Goal: Complete application form: Complete application form

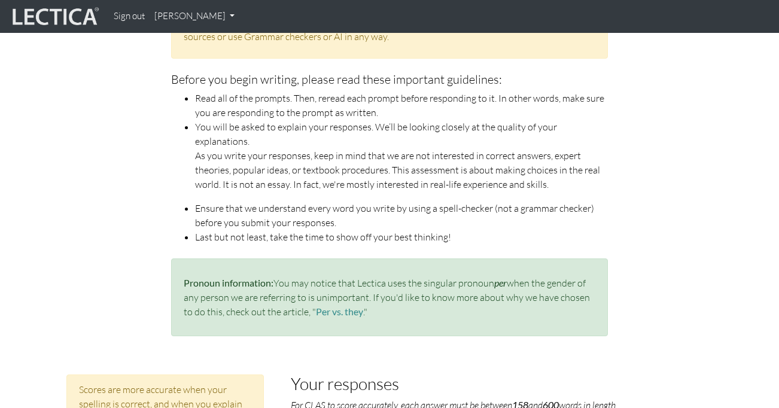
scroll to position [179, 0]
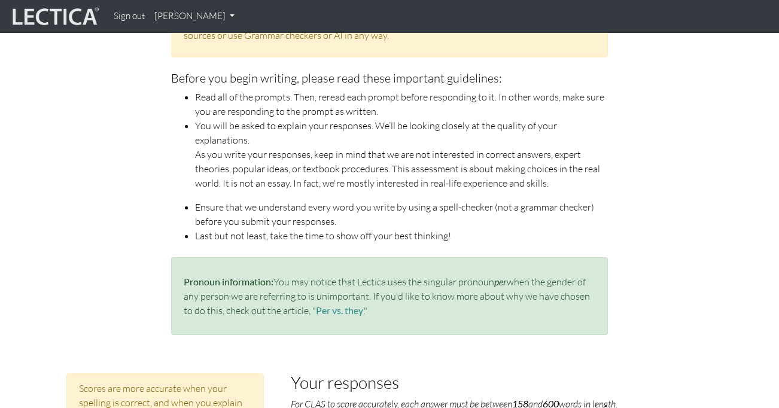
click at [310, 156] on p "As you write your responses, keep in mind that we are not interested in correct…" at bounding box center [401, 168] width 413 height 43
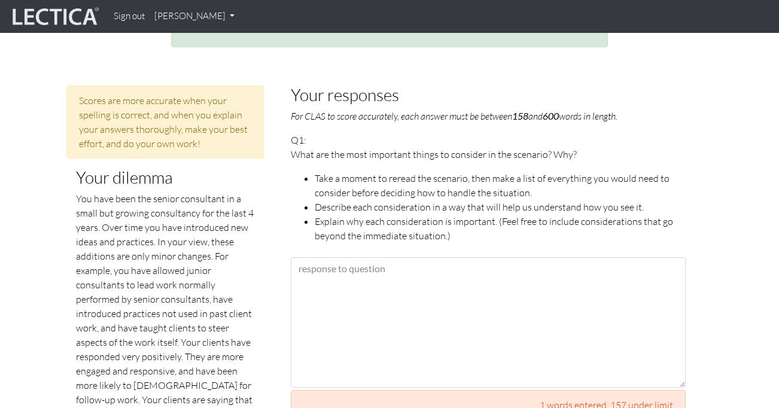
scroll to position [468, 0]
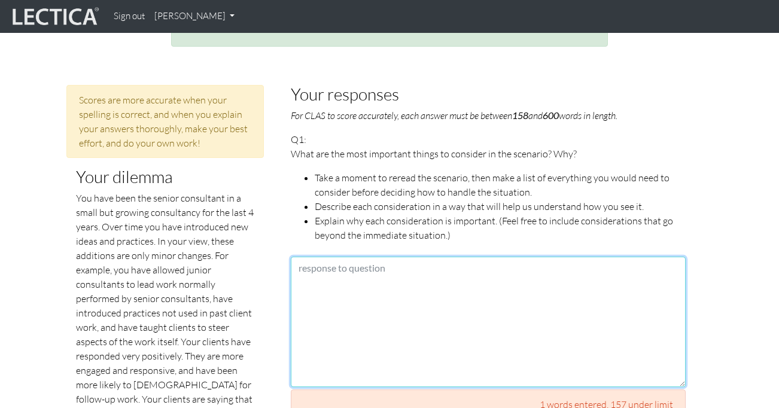
click at [317, 257] on textarea at bounding box center [488, 322] width 395 height 131
paste textarea "The first thing I want to understand is why a senior leader is against the new …"
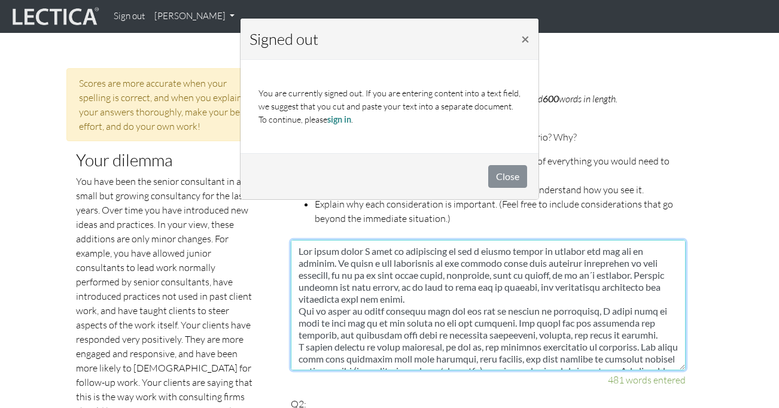
scroll to position [486, 0]
type textarea "The first thing I want to understand is why a senior leader is against the new …"
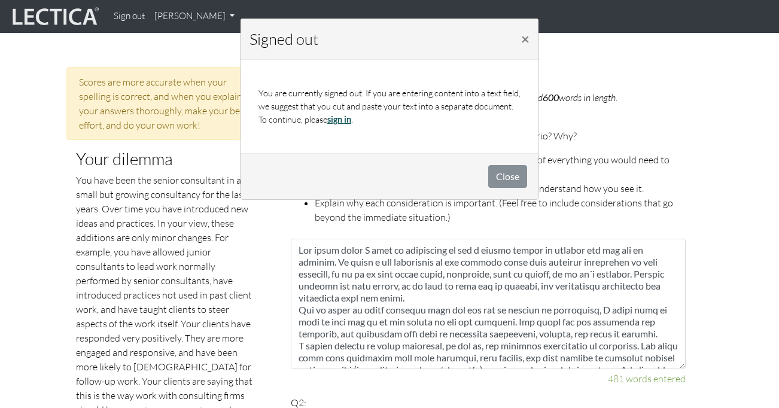
click at [342, 119] on link "sign in" at bounding box center [339, 119] width 24 height 10
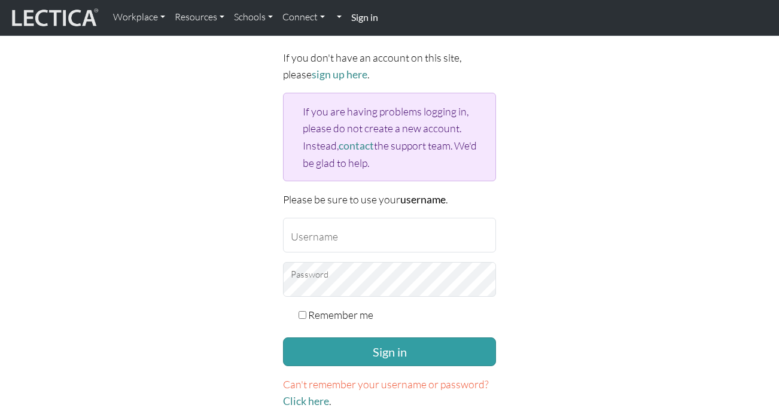
scroll to position [118, 0]
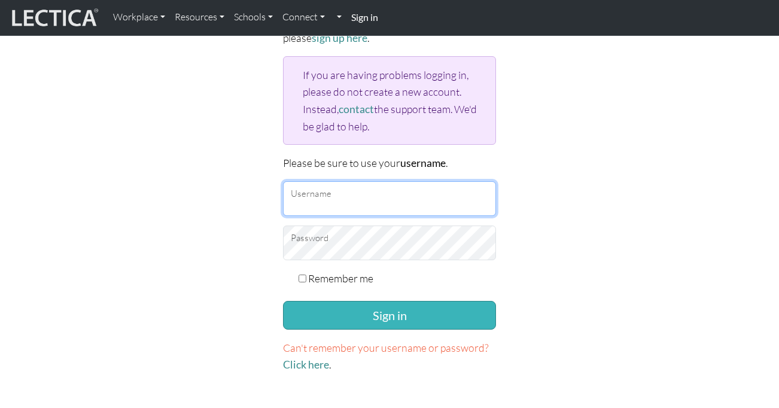
type input "eriksson.anna17@gmail.com"
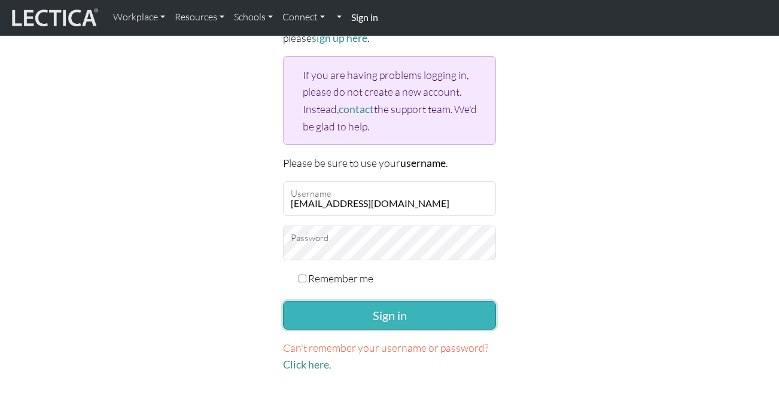
click at [380, 316] on button "Sign in" at bounding box center [389, 315] width 213 height 29
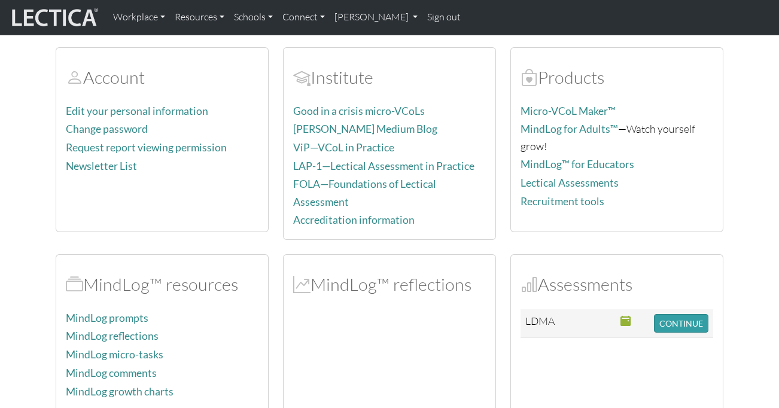
scroll to position [125, 0]
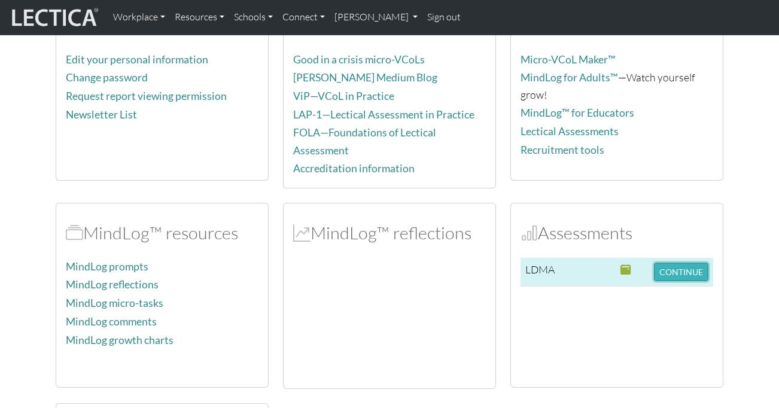
click at [678, 263] on button "CONTINUE" at bounding box center [681, 272] width 54 height 19
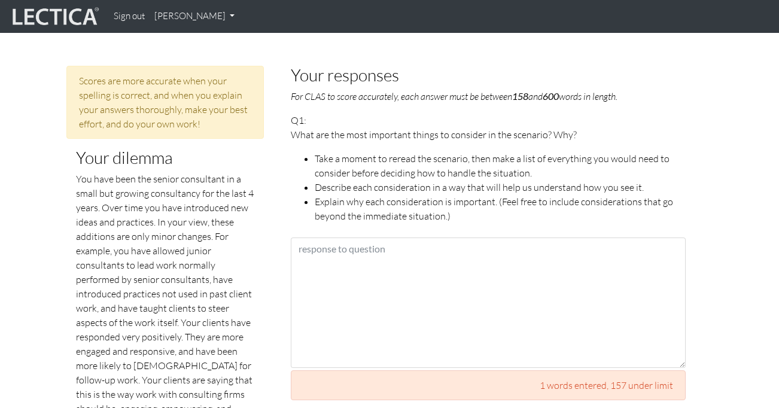
scroll to position [492, 0]
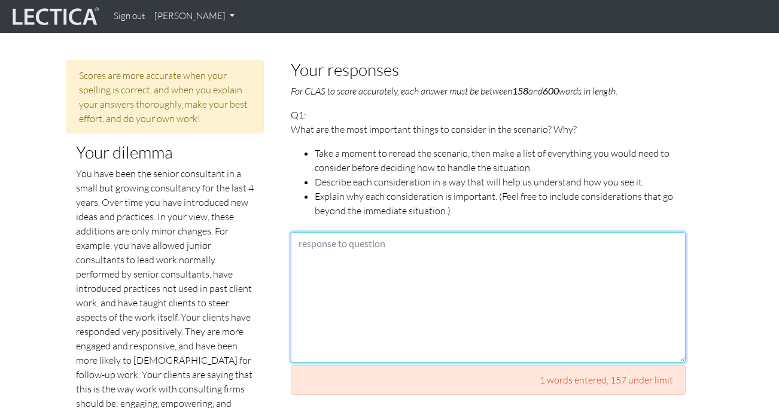
click at [330, 232] on textarea at bounding box center [488, 297] width 395 height 131
paste textarea "Lor ipsum dolor S amet co adipiscing el sed d eiusmo tempor in utlabor etd mag …"
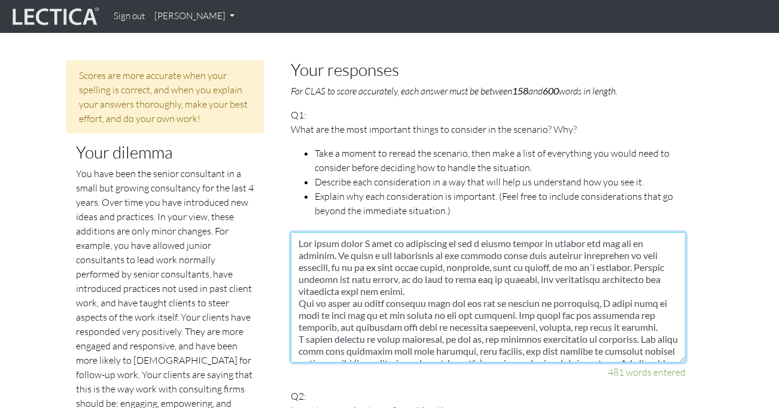
scroll to position [0, 0]
click at [415, 276] on textarea at bounding box center [488, 297] width 395 height 131
drag, startPoint x: 314, startPoint y: 289, endPoint x: 295, endPoint y: 290, distance: 19.2
click at [295, 290] on textarea at bounding box center [488, 297] width 395 height 131
click at [308, 292] on textarea at bounding box center [488, 297] width 395 height 131
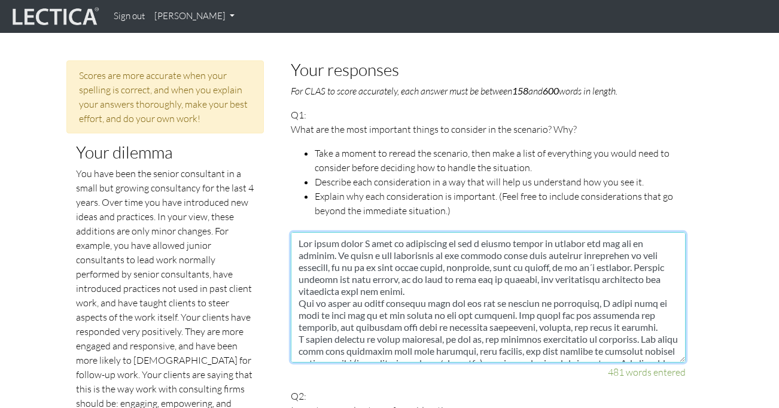
click at [298, 292] on textarea at bounding box center [488, 297] width 395 height 131
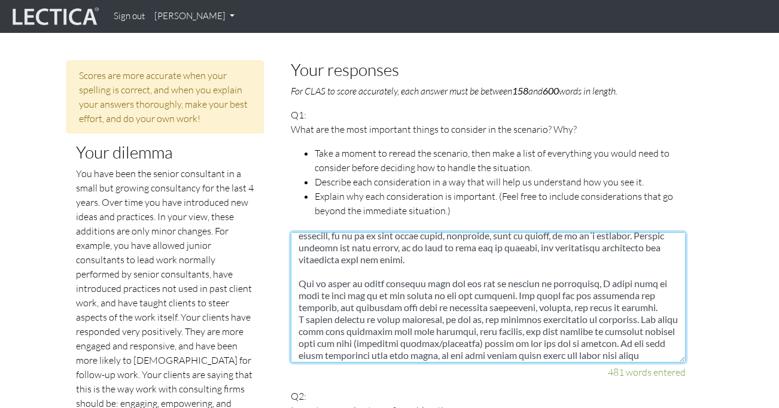
scroll to position [23, 0]
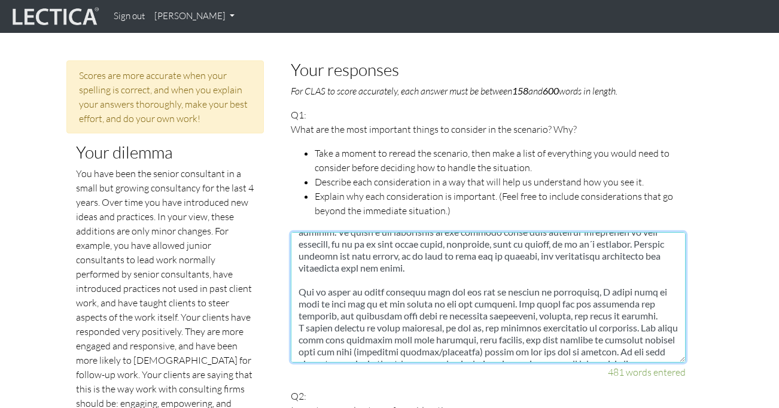
click at [315, 276] on textarea at bounding box center [488, 297] width 395 height 131
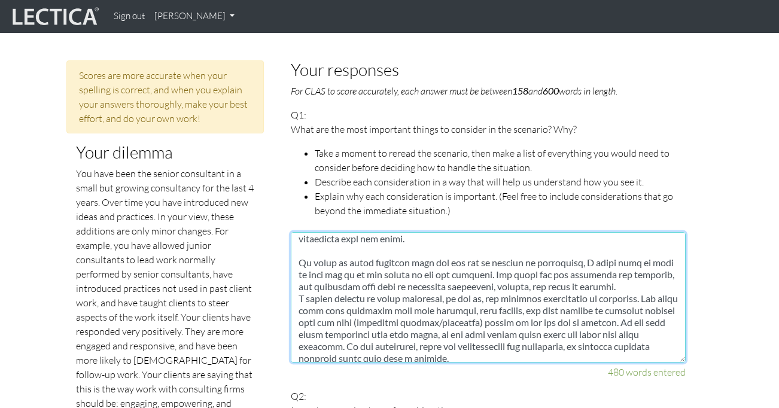
scroll to position [52, 0]
drag, startPoint x: 477, startPoint y: 263, endPoint x: 438, endPoint y: 262, distance: 38.9
click at [437, 262] on textarea at bounding box center [488, 297] width 395 height 131
click at [456, 269] on textarea at bounding box center [488, 297] width 395 height 131
click at [614, 275] on textarea at bounding box center [488, 297] width 395 height 131
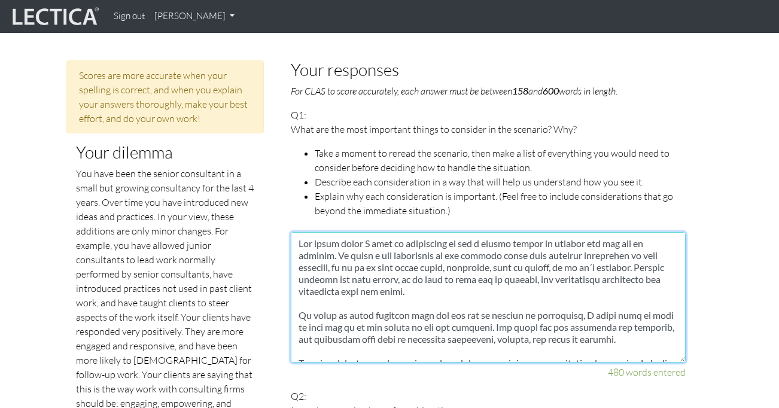
scroll to position [478, 0]
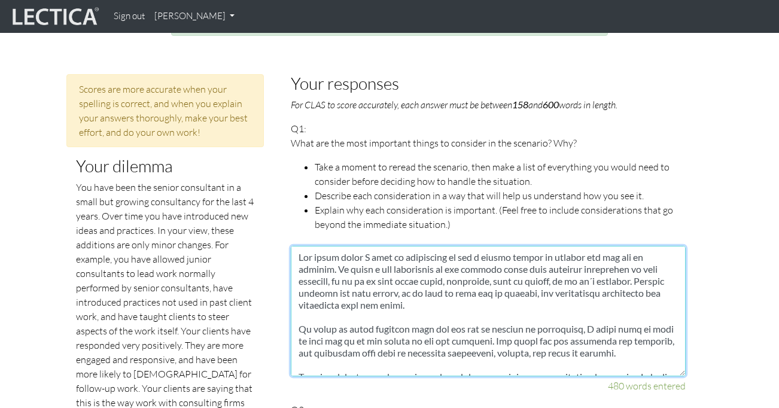
click at [299, 246] on textarea at bounding box center [488, 311] width 395 height 131
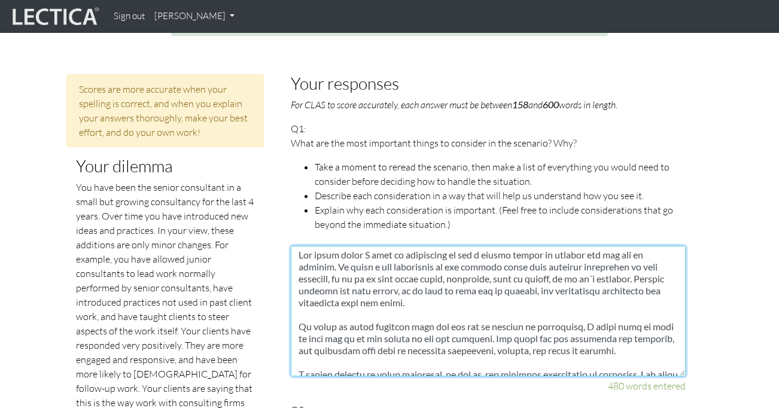
scroll to position [0, 0]
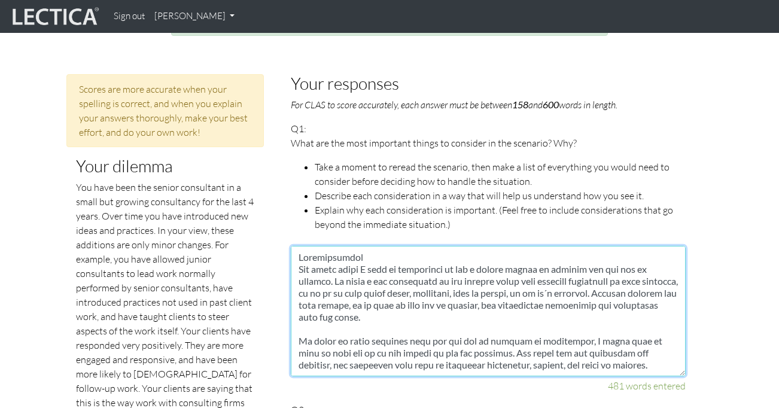
drag, startPoint x: 369, startPoint y: 242, endPoint x: 286, endPoint y: 242, distance: 82.6
click at [322, 246] on textarea at bounding box center [488, 311] width 395 height 131
click at [373, 246] on textarea at bounding box center [488, 311] width 395 height 131
click at [298, 326] on textarea at bounding box center [488, 311] width 395 height 131
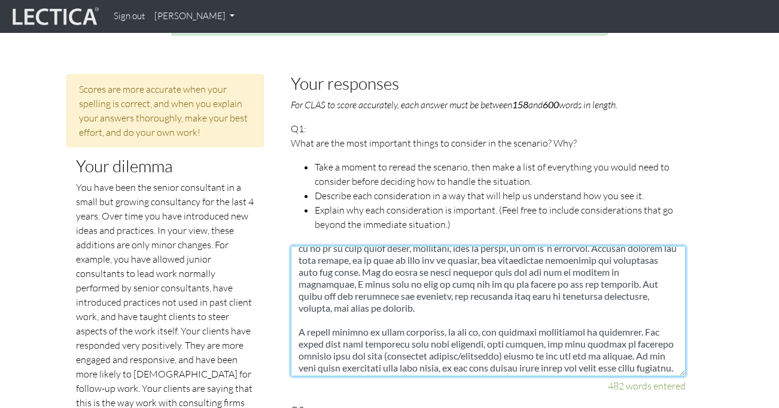
scroll to position [43, 0]
click at [323, 311] on textarea at bounding box center [488, 311] width 395 height 131
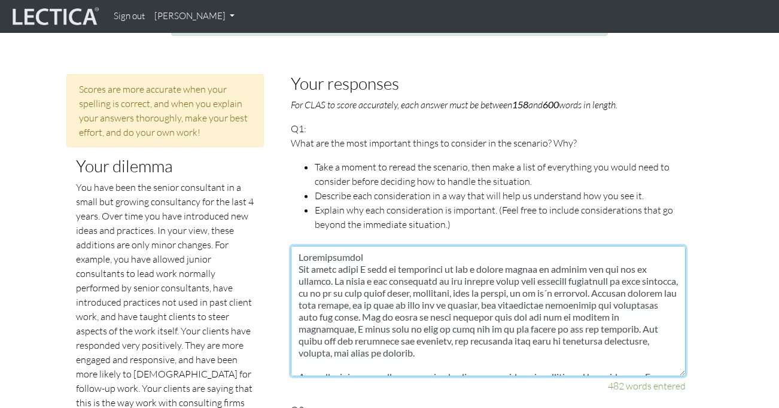
click at [367, 246] on textarea at bounding box center [488, 311] width 395 height 131
click at [426, 263] on textarea at bounding box center [488, 311] width 395 height 131
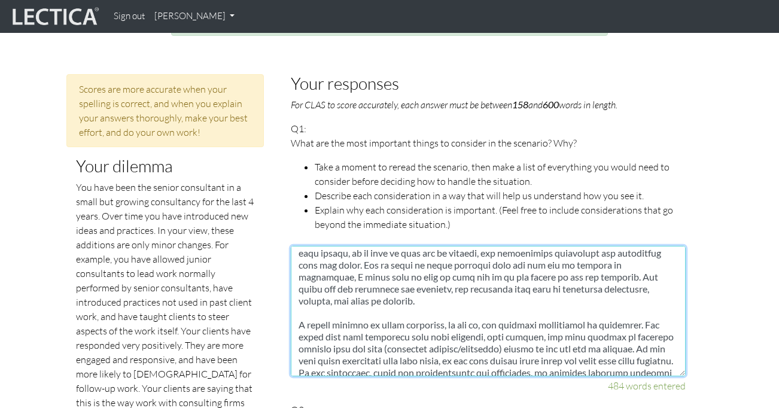
scroll to position [51, 0]
click at [386, 302] on textarea at bounding box center [488, 311] width 395 height 131
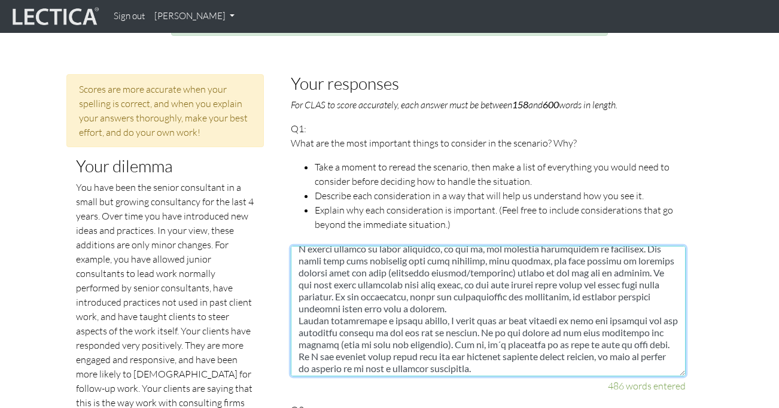
scroll to position [139, 0]
click at [464, 296] on textarea at bounding box center [488, 311] width 395 height 131
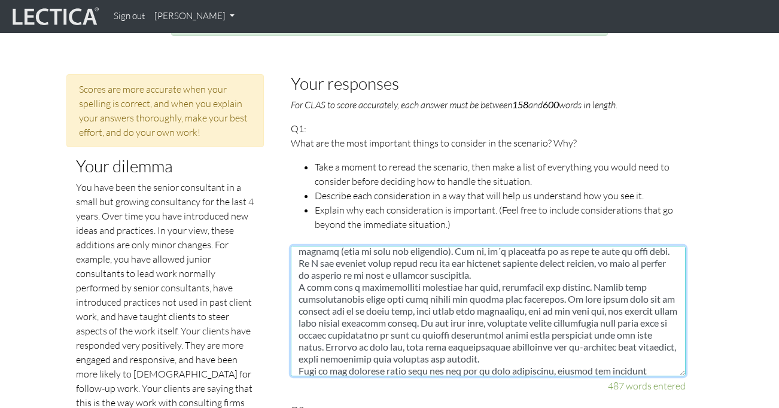
scroll to position [259, 0]
click at [484, 261] on textarea at bounding box center [488, 311] width 395 height 131
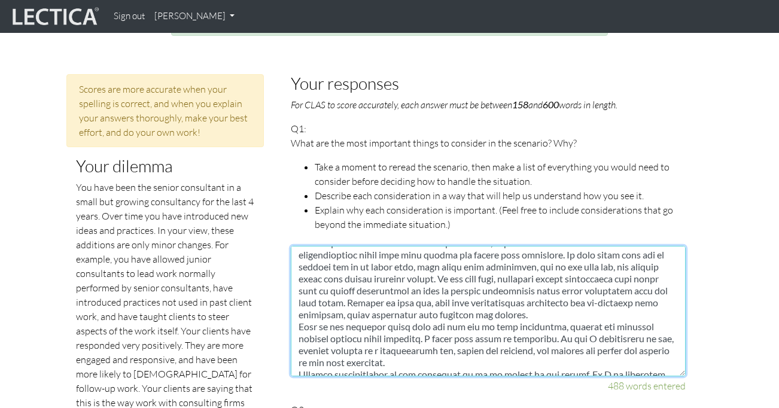
scroll to position [329, 0]
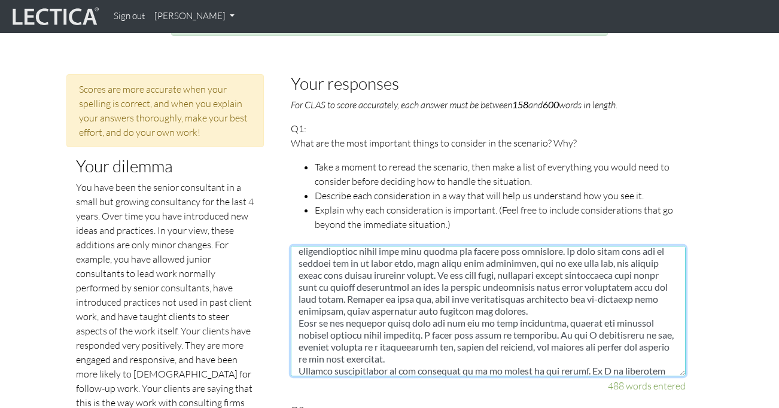
click at [551, 293] on textarea at bounding box center [488, 311] width 395 height 131
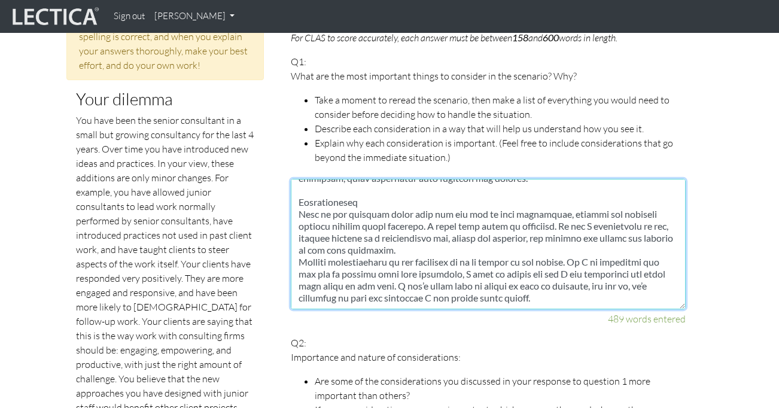
scroll to position [407, 0]
click at [389, 229] on textarea at bounding box center [488, 244] width 395 height 131
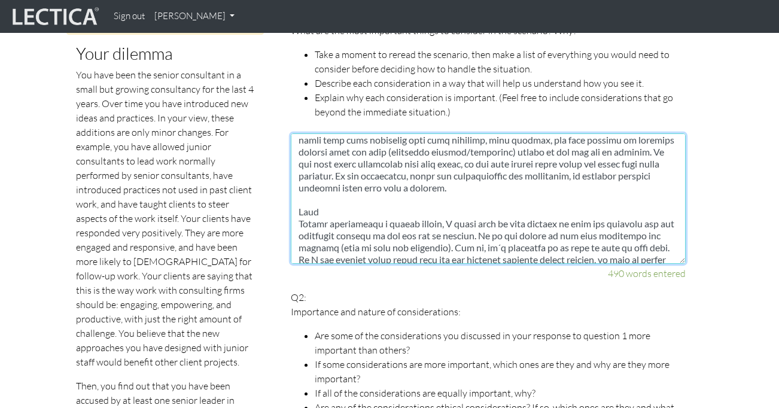
scroll to position [0, 0]
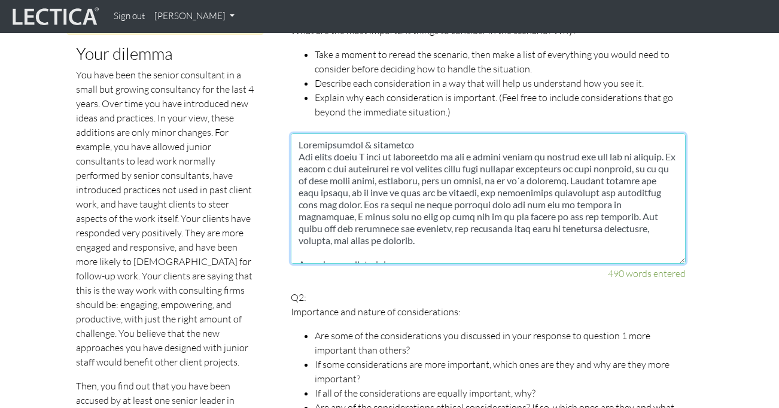
type textarea "Loremipsumdol & sitametco Adi elits doeiu T inci ut laboreetdo ma ali e admini …"
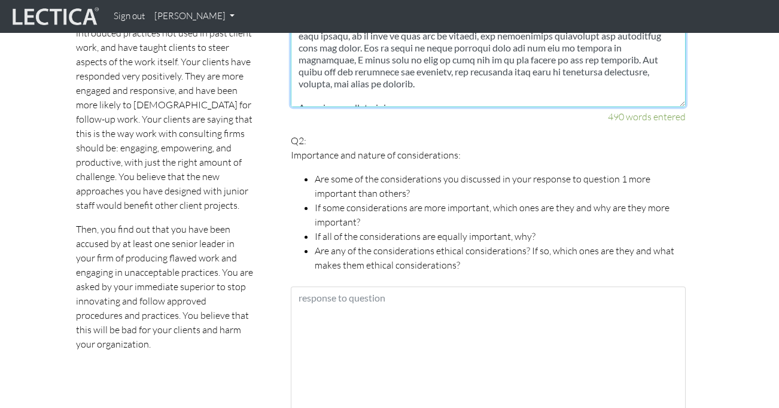
scroll to position [749, 0]
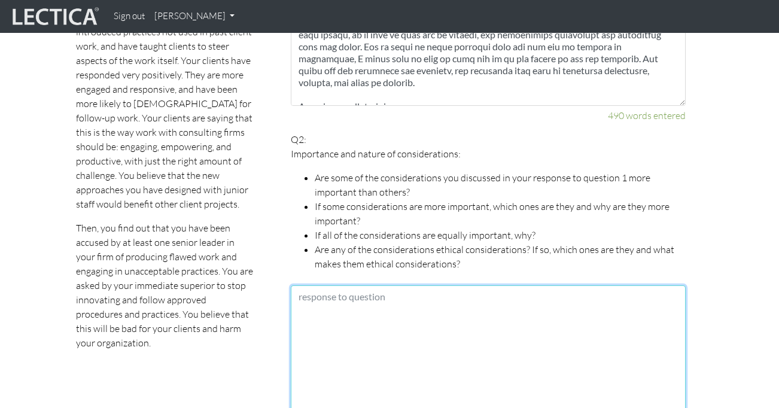
click at [350, 286] on textarea at bounding box center [488, 351] width 395 height 131
paste textarea "When I think about the considerations in Q1, some of them clearly stand out for…"
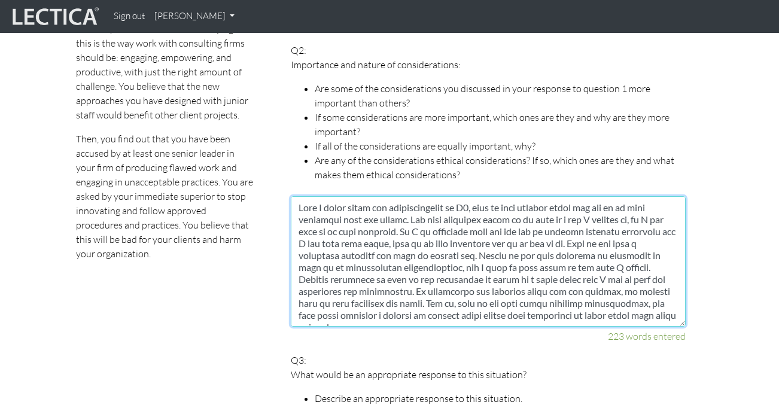
scroll to position [812, 0]
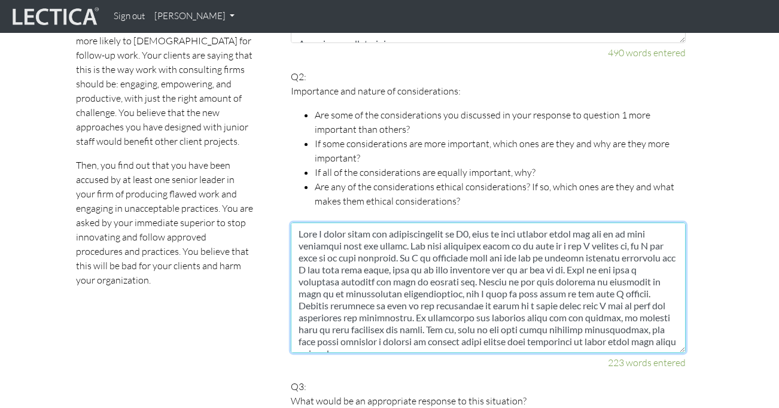
click at [393, 223] on textarea at bounding box center [488, 288] width 395 height 131
drag, startPoint x: 643, startPoint y: 218, endPoint x: 615, endPoint y: 222, distance: 28.4
click at [615, 223] on textarea at bounding box center [488, 288] width 395 height 131
click at [377, 232] on textarea at bounding box center [488, 288] width 395 height 131
click at [465, 239] on textarea at bounding box center [488, 288] width 395 height 131
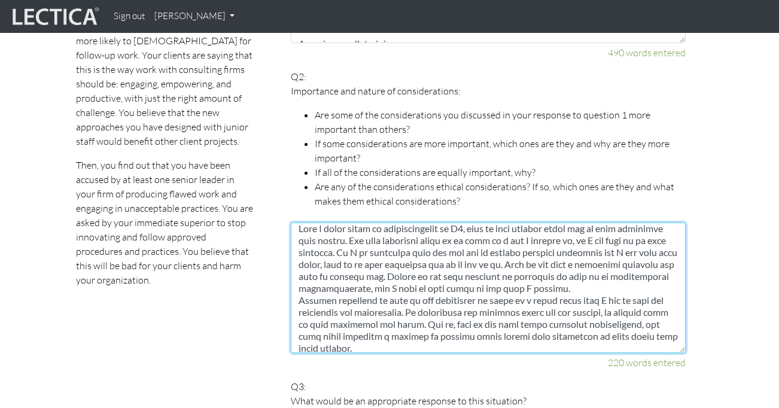
scroll to position [0, 0]
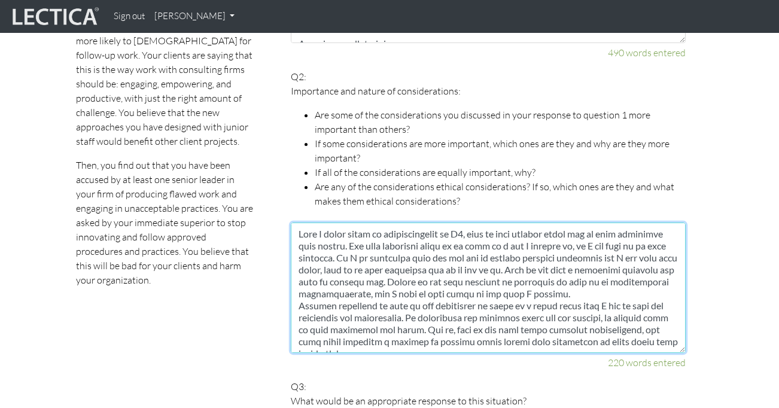
click at [500, 231] on textarea at bounding box center [488, 288] width 395 height 131
click at [542, 251] on textarea at bounding box center [488, 288] width 395 height 131
click at [663, 232] on textarea at bounding box center [488, 288] width 395 height 131
click at [616, 254] on textarea at bounding box center [488, 288] width 395 height 131
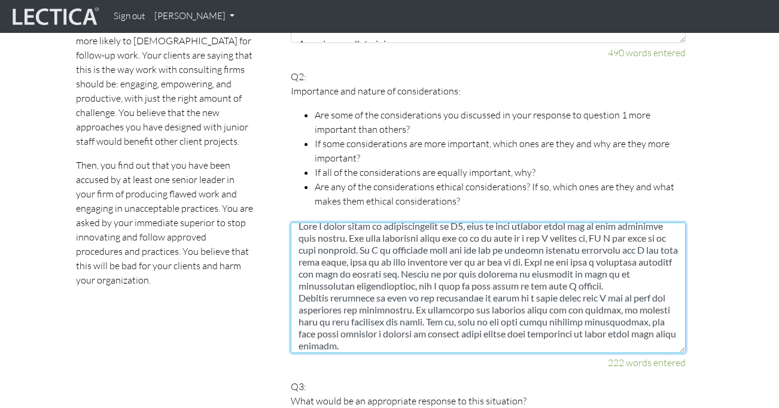
scroll to position [6, 0]
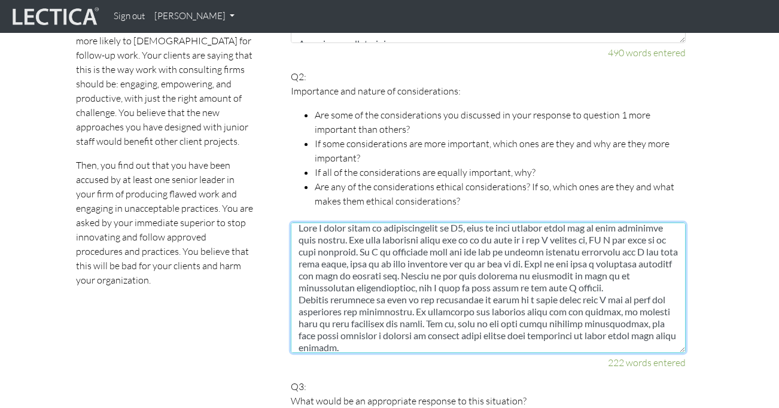
click at [618, 246] on textarea at bounding box center [488, 288] width 395 height 131
click at [300, 275] on textarea at bounding box center [488, 288] width 395 height 131
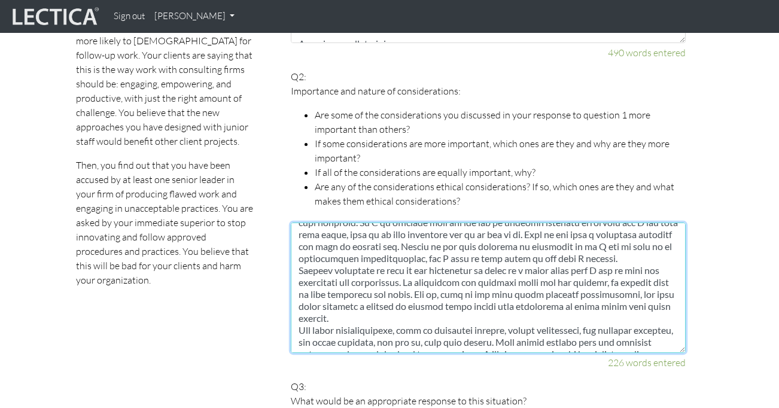
scroll to position [37, 0]
click at [370, 250] on textarea at bounding box center [488, 288] width 395 height 131
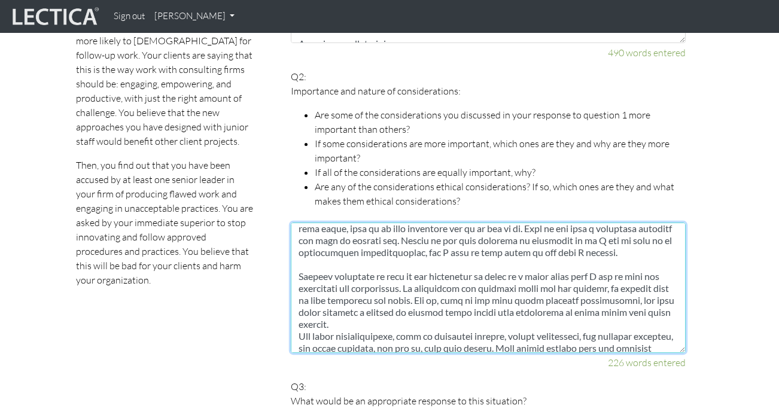
scroll to position [38, 0]
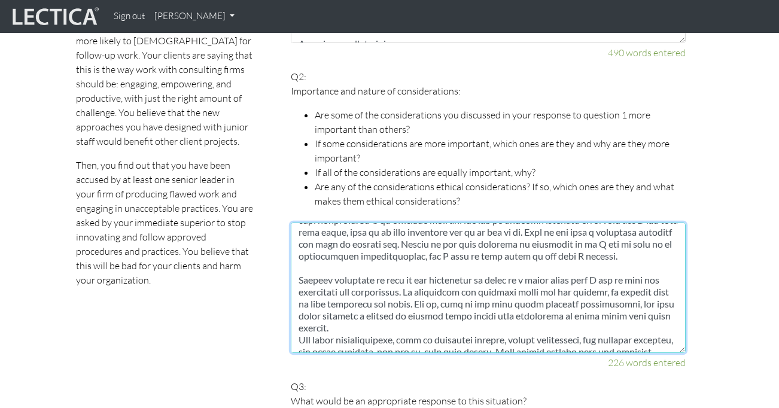
click at [300, 280] on textarea at bounding box center [488, 288] width 395 height 131
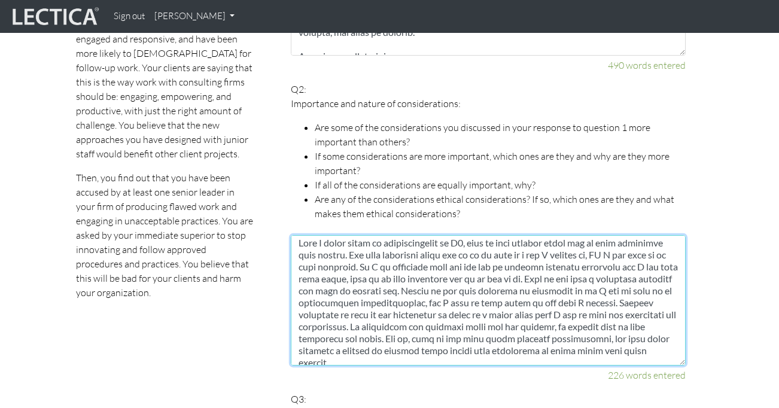
scroll to position [2, 0]
click at [666, 242] on textarea at bounding box center [488, 300] width 395 height 131
click at [340, 266] on textarea at bounding box center [488, 300] width 395 height 131
click at [341, 267] on textarea at bounding box center [488, 300] width 395 height 131
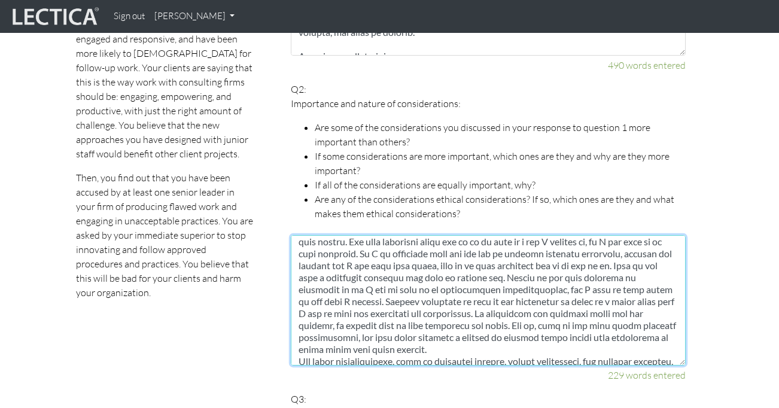
scroll to position [16, 0]
click at [324, 262] on textarea at bounding box center [488, 300] width 395 height 131
click at [332, 266] on textarea at bounding box center [488, 300] width 395 height 131
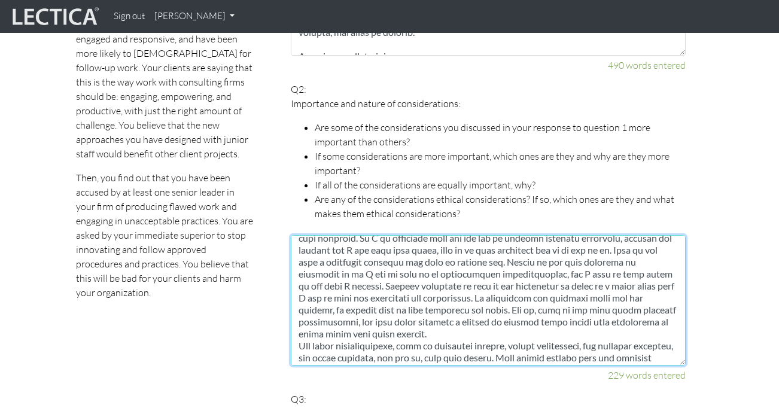
scroll to position [31, 0]
click at [415, 296] on textarea at bounding box center [488, 300] width 395 height 131
drag, startPoint x: 599, startPoint y: 298, endPoint x: 563, endPoint y: 296, distance: 35.3
click at [563, 296] on textarea at bounding box center [488, 300] width 395 height 131
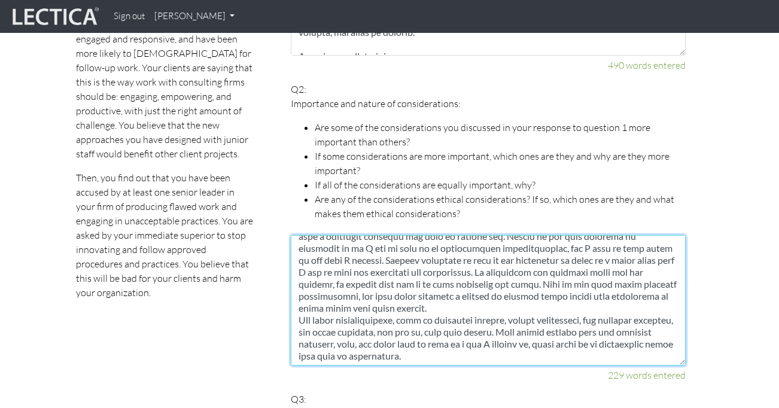
scroll to position [62, 0]
click at [500, 290] on textarea at bounding box center [488, 300] width 395 height 131
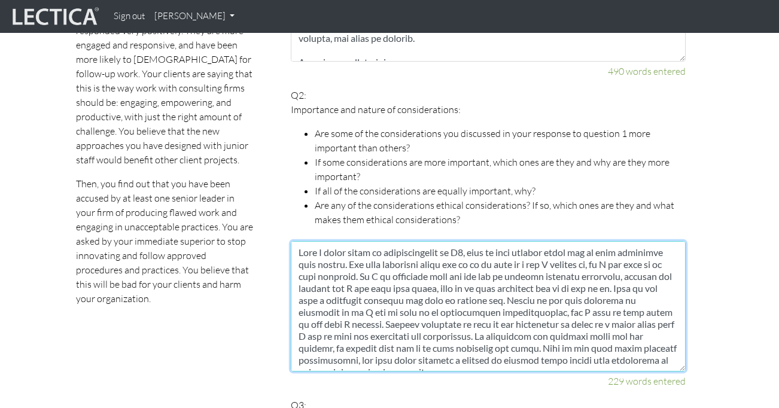
scroll to position [793, 0]
drag, startPoint x: 426, startPoint y: 276, endPoint x: 351, endPoint y: 276, distance: 74.8
click at [351, 276] on textarea at bounding box center [488, 307] width 395 height 131
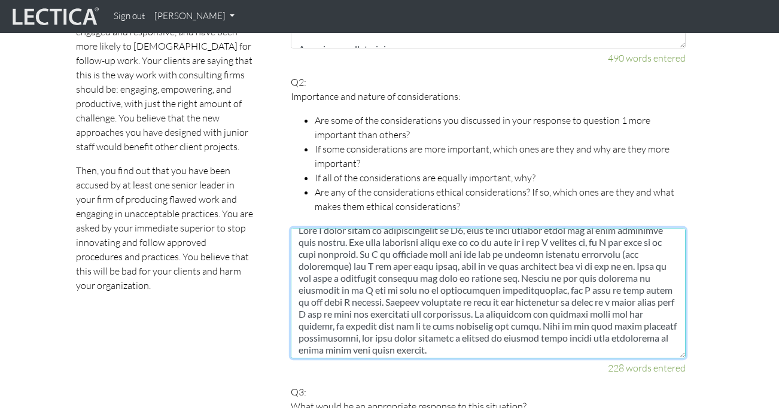
scroll to position [4, 0]
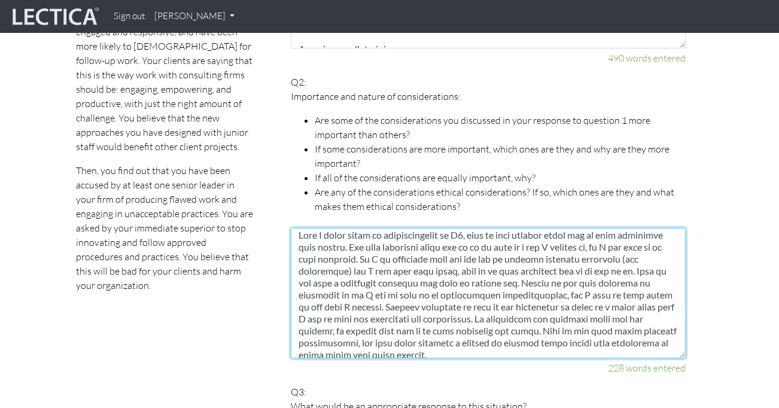
click at [553, 269] on textarea at bounding box center [488, 293] width 395 height 131
click at [521, 280] on textarea at bounding box center [488, 293] width 395 height 131
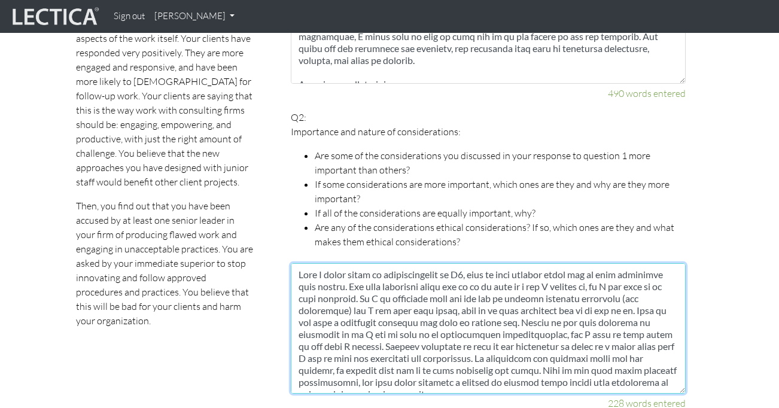
scroll to position [772, 0]
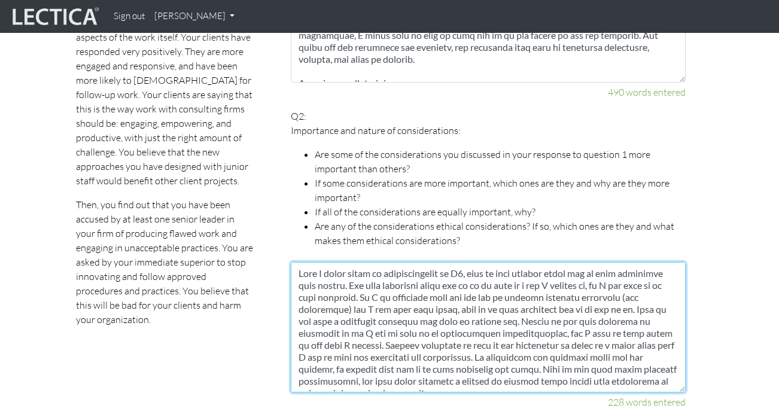
click at [394, 269] on textarea at bounding box center [488, 327] width 395 height 131
click at [417, 283] on textarea at bounding box center [488, 327] width 395 height 131
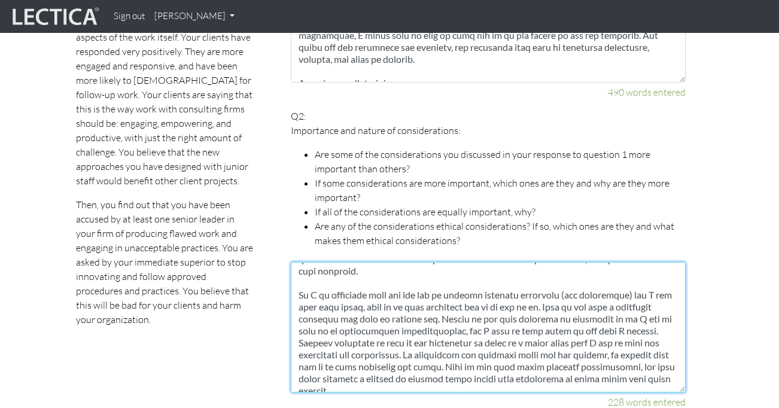
scroll to position [24, 0]
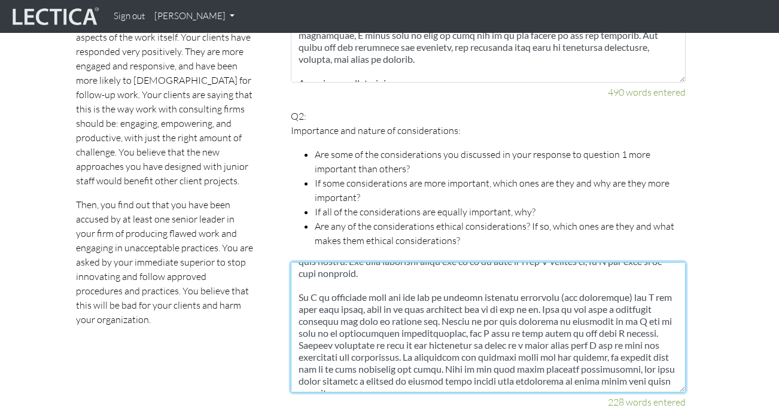
drag, startPoint x: 533, startPoint y: 293, endPoint x: 395, endPoint y: 310, distance: 139.3
click at [395, 310] on textarea at bounding box center [488, 327] width 395 height 131
click at [413, 317] on textarea at bounding box center [488, 327] width 395 height 131
click at [533, 295] on textarea at bounding box center [488, 327] width 395 height 131
drag, startPoint x: 533, startPoint y: 295, endPoint x: 599, endPoint y: 321, distance: 70.1
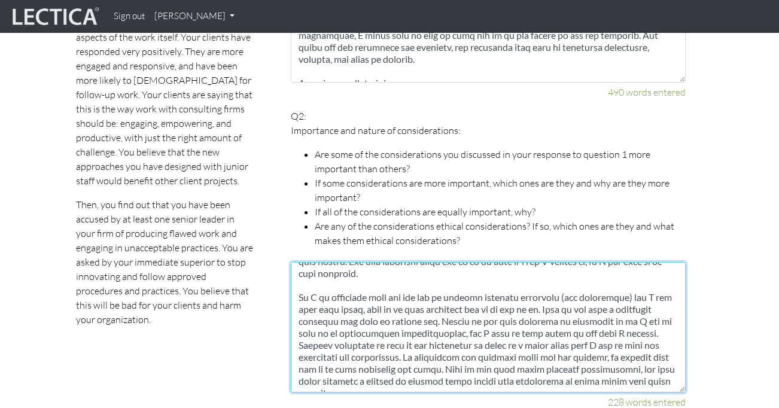
click at [599, 321] on textarea at bounding box center [488, 327] width 395 height 131
click at [431, 302] on textarea at bounding box center [488, 327] width 395 height 131
drag, startPoint x: 395, startPoint y: 308, endPoint x: 536, endPoint y: 297, distance: 141.7
click at [536, 297] on textarea at bounding box center [488, 327] width 395 height 131
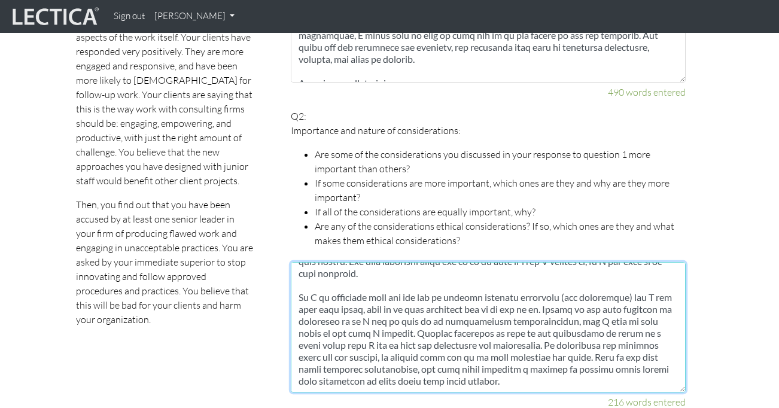
drag, startPoint x: 534, startPoint y: 296, endPoint x: 547, endPoint y: 308, distance: 18.2
click at [547, 308] on textarea at bounding box center [488, 327] width 395 height 131
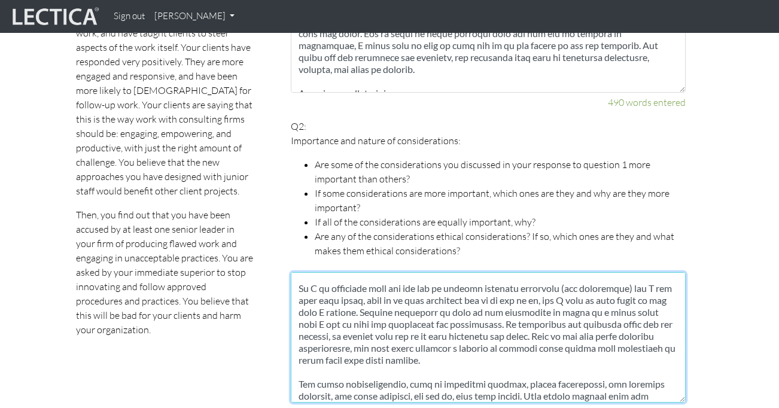
scroll to position [44, 0]
drag, startPoint x: 634, startPoint y: 274, endPoint x: 571, endPoint y: 277, distance: 63.5
click at [571, 277] on textarea at bounding box center [488, 337] width 395 height 131
click at [615, 296] on textarea at bounding box center [488, 337] width 395 height 131
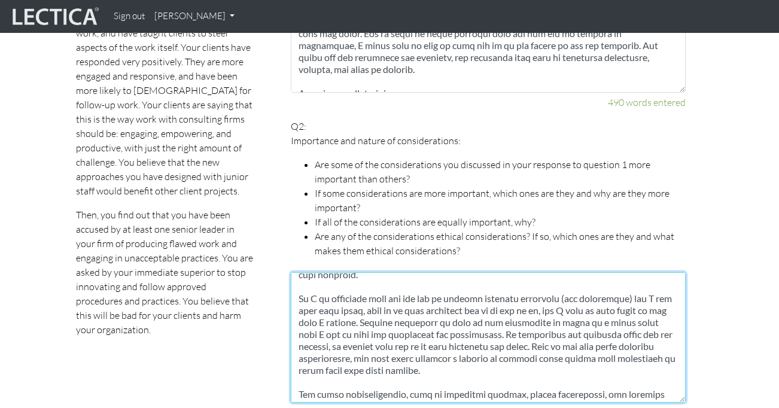
scroll to position [32, 0]
drag, startPoint x: 635, startPoint y: 284, endPoint x: 571, endPoint y: 286, distance: 64.1
click at [571, 286] on textarea at bounding box center [488, 337] width 395 height 131
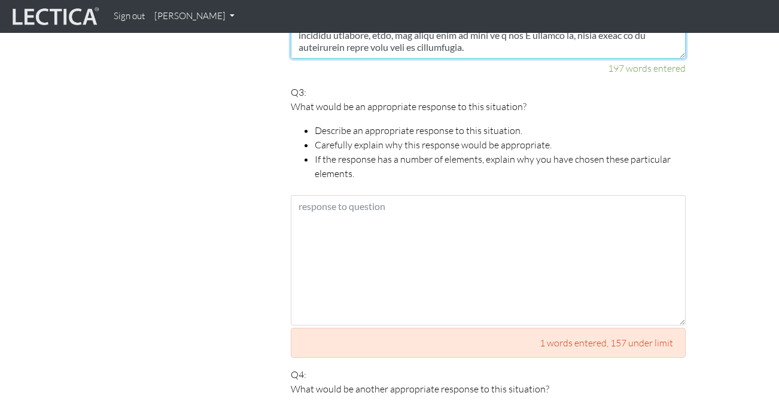
scroll to position [1108, 0]
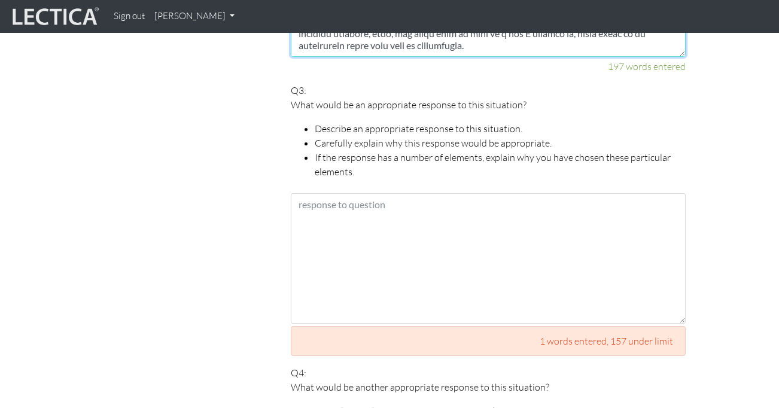
type textarea "When I think about my considerations in Q1, some of them clearly stand out as m…"
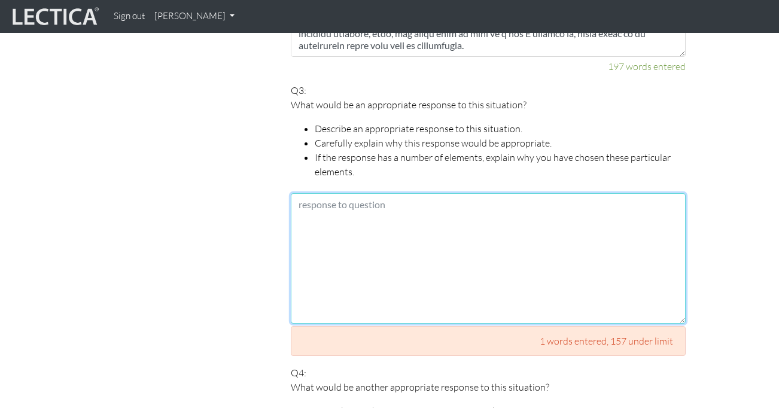
click at [333, 193] on textarea at bounding box center [488, 258] width 395 height 131
paste textarea "Lor ip, dol sita consectetur adipisci el sedd eiusmodte incid ut la etdolo magn…"
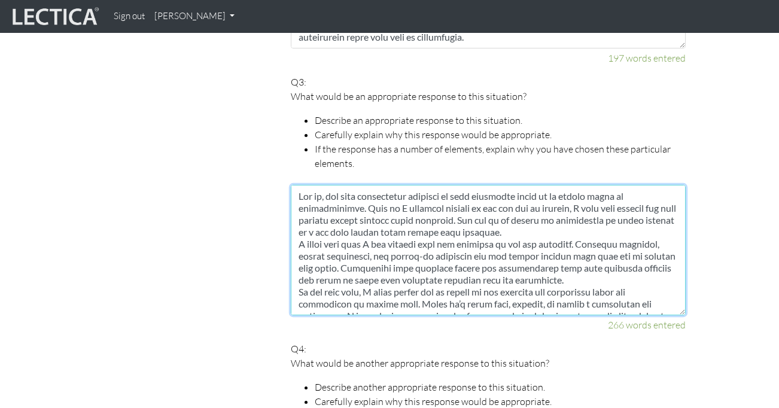
scroll to position [1112, 0]
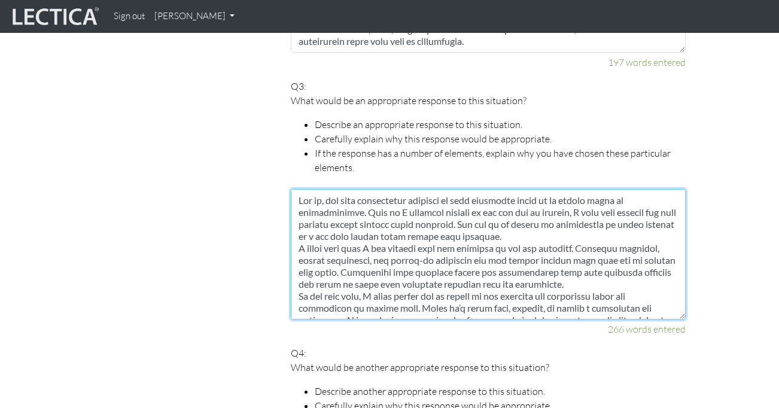
click at [369, 195] on textarea at bounding box center [488, 254] width 395 height 131
click at [533, 220] on textarea at bounding box center [488, 254] width 395 height 131
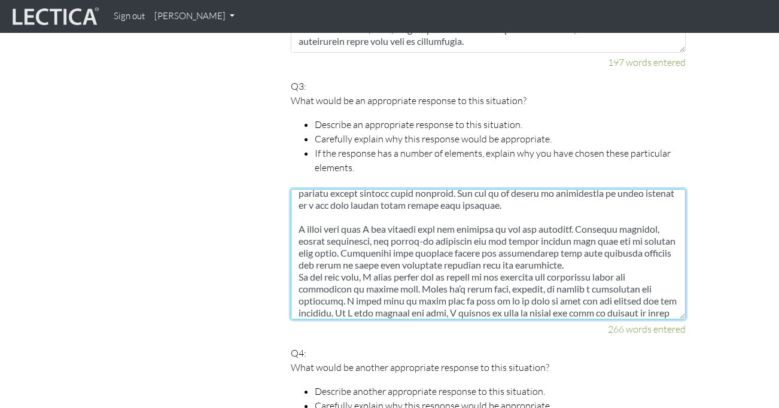
scroll to position [28, 0]
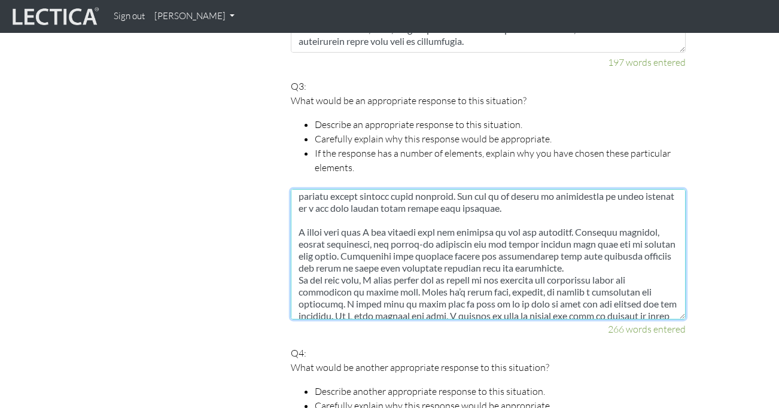
click at [611, 255] on textarea at bounding box center [488, 254] width 395 height 131
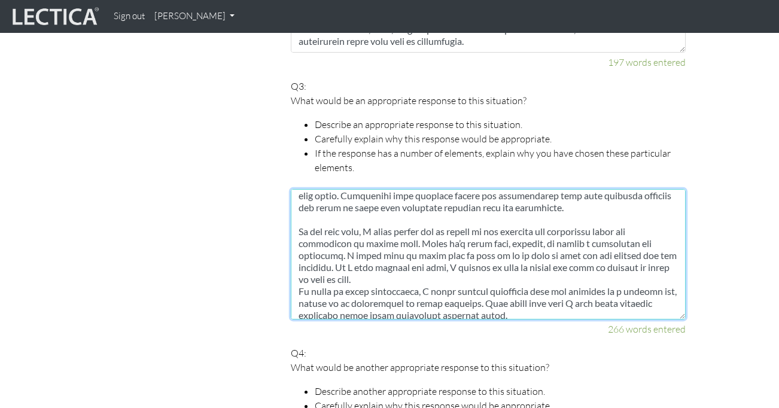
scroll to position [90, 0]
click at [357, 266] on textarea at bounding box center [488, 254] width 395 height 131
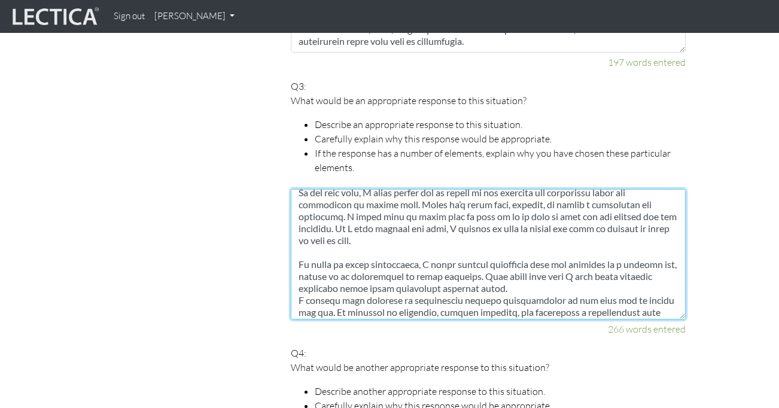
scroll to position [156, 0]
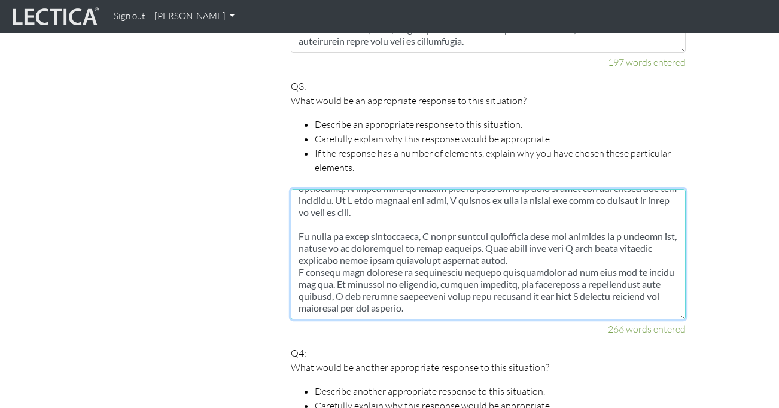
click at [416, 234] on textarea at bounding box center [488, 254] width 395 height 131
click at [405, 235] on textarea at bounding box center [488, 254] width 395 height 131
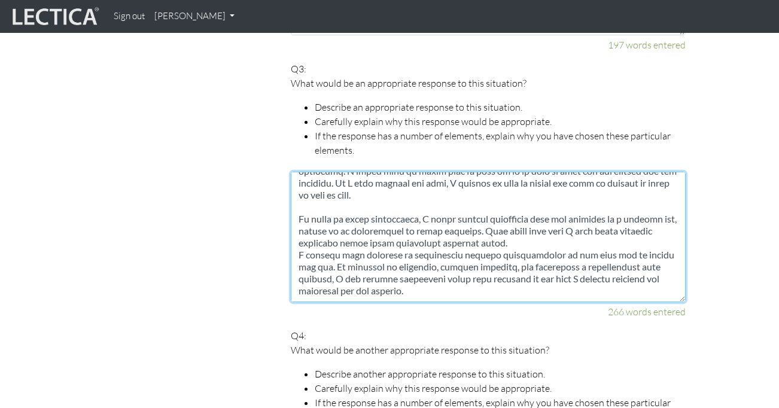
scroll to position [1127, 0]
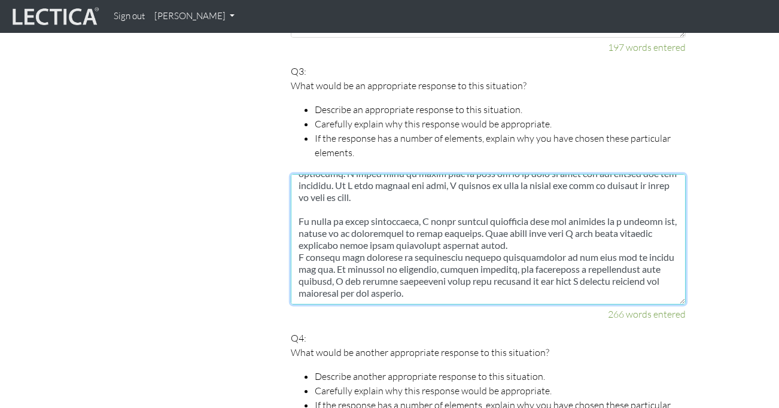
click at [296, 244] on textarea at bounding box center [488, 239] width 395 height 131
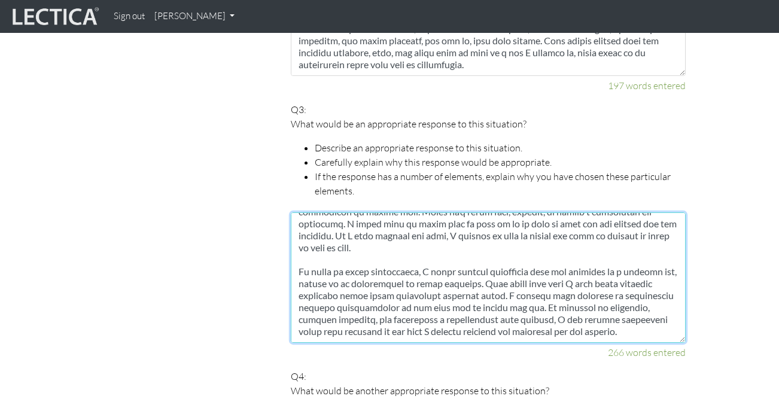
scroll to position [142, 0]
drag, startPoint x: 499, startPoint y: 280, endPoint x: 472, endPoint y: 281, distance: 27.5
click at [472, 281] on textarea at bounding box center [488, 278] width 395 height 131
click at [493, 283] on textarea at bounding box center [488, 278] width 395 height 131
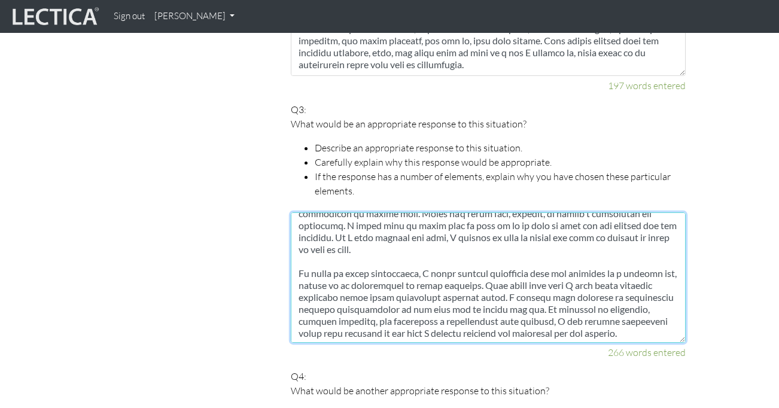
drag, startPoint x: 332, startPoint y: 296, endPoint x: 527, endPoint y: 284, distance: 196.1
click at [527, 284] on textarea at bounding box center [488, 278] width 395 height 131
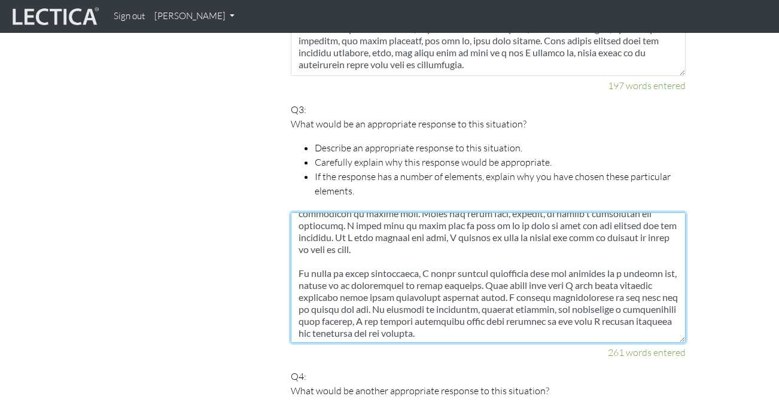
click at [454, 320] on textarea at bounding box center [488, 278] width 395 height 131
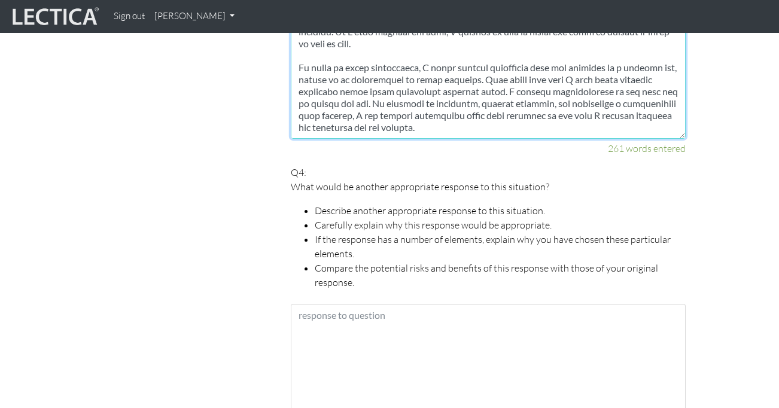
scroll to position [1300, 0]
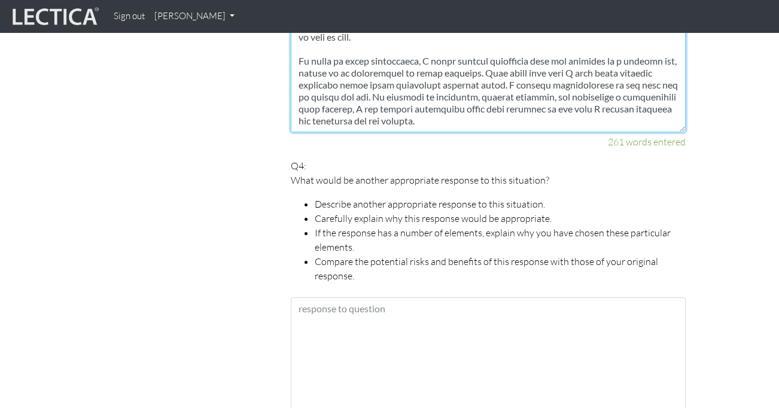
type textarea "Lor ip, dol sita consectetur adipisci el sedd eiusmodte incid ut la etdolo magn…"
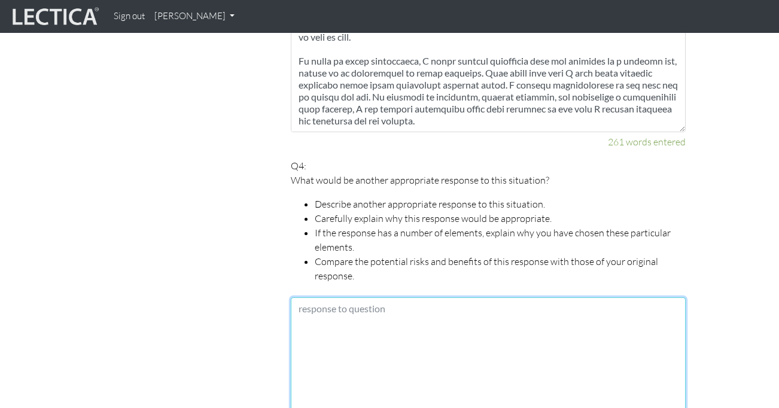
click at [339, 298] on textarea at bounding box center [488, 363] width 395 height 131
paste textarea "Another possible response to this situation could be to take a step back and fo…"
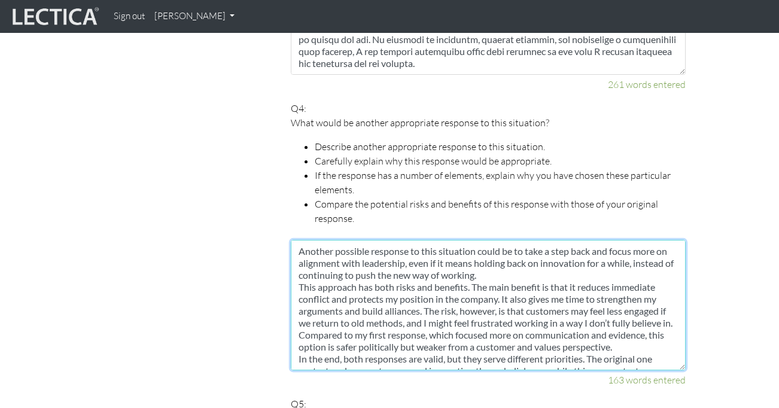
scroll to position [1358, 0]
click at [567, 257] on textarea "Another possible response to this situation could be to take a step back and fo…" at bounding box center [488, 304] width 395 height 131
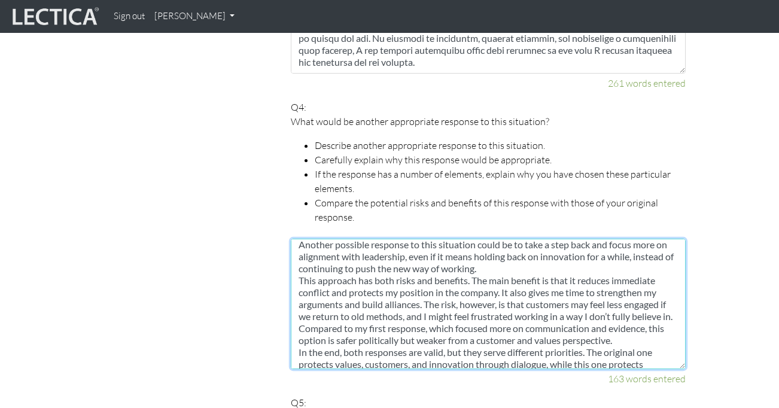
scroll to position [8, 0]
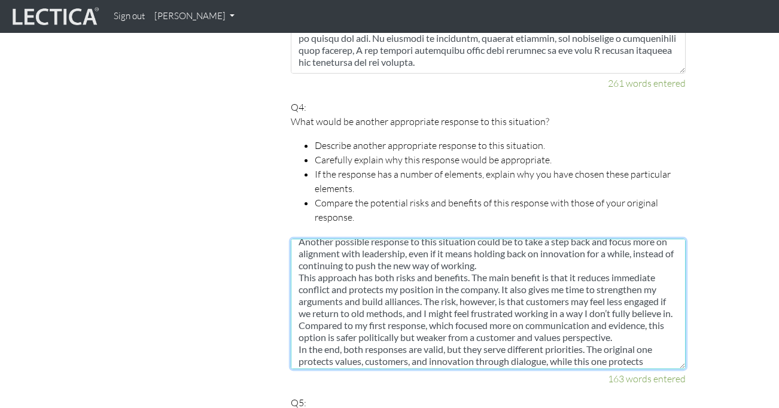
click at [298, 263] on textarea "Another possible response to this situation could be to take a step back and fo…" at bounding box center [488, 304] width 395 height 131
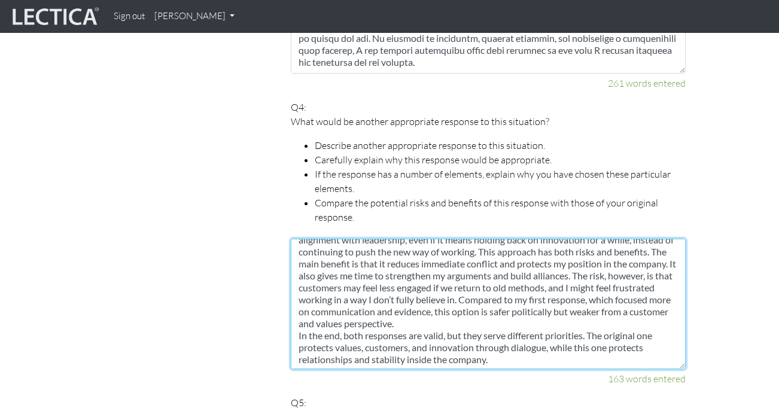
scroll to position [24, 0]
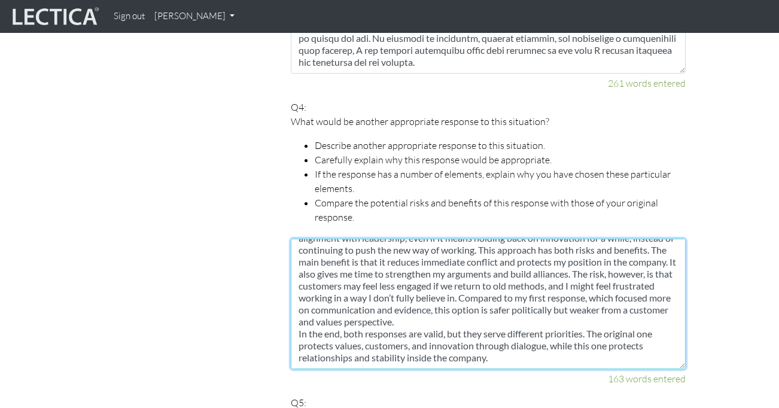
click at [296, 320] on textarea "Another possible response to this situation could be to take a step back and fo…" at bounding box center [488, 304] width 395 height 131
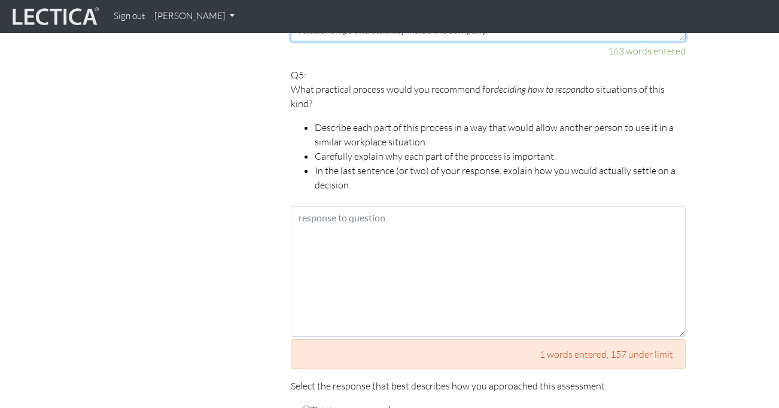
scroll to position [1687, 0]
type textarea "Another possible response to this situation could be to take a step back and fo…"
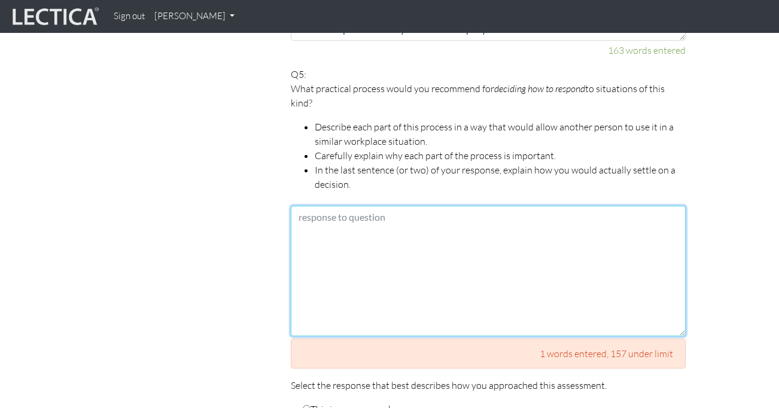
click at [313, 222] on textarea at bounding box center [488, 271] width 395 height 131
paste textarea "Lo I dolo si ametconse a elitsed doe temporin utl et dolorem al e adminimve qui…"
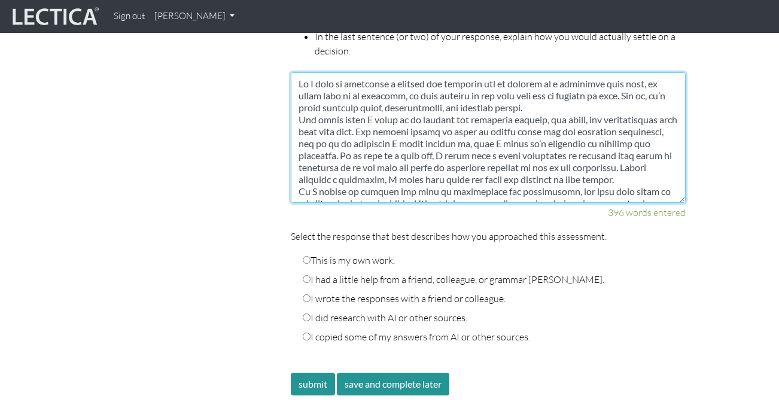
scroll to position [1819, 0]
type textarea "Lo I dolo si ametconse a elitsed doe temporin utl et dolorem al e adminimve qui…"
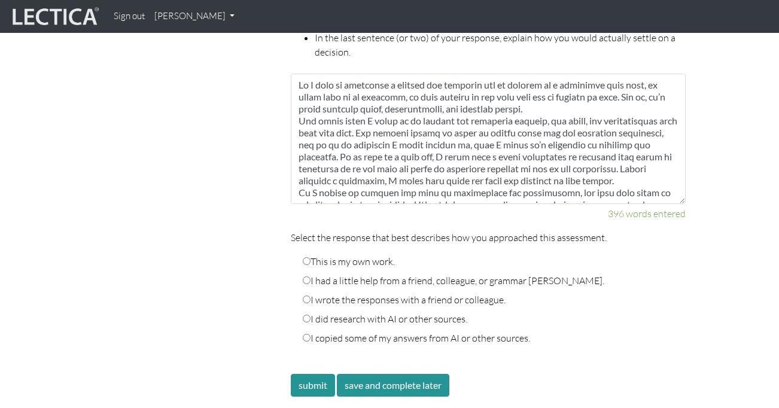
click at [307, 277] on input "I had a little help from a friend, colleague, or grammar [PERSON_NAME]." at bounding box center [307, 281] width 8 height 8
radio input "true"
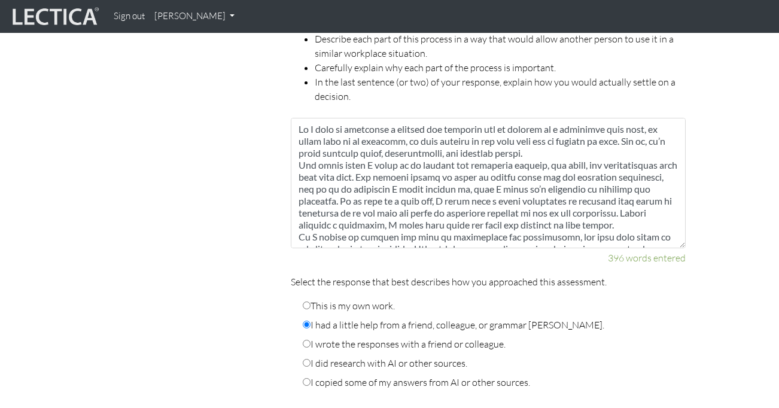
scroll to position [1780, 0]
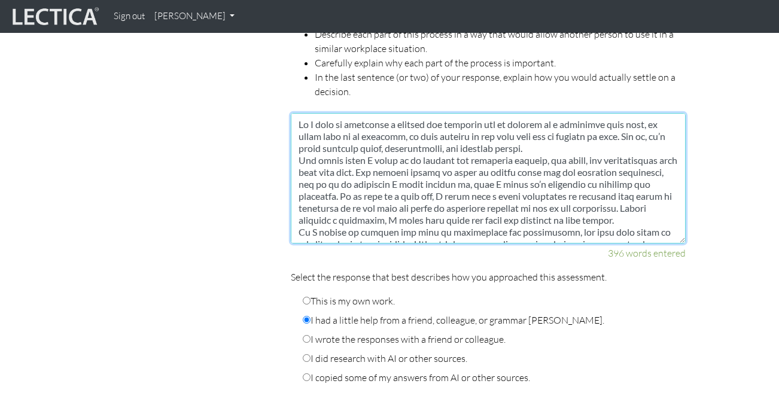
click at [556, 134] on textarea at bounding box center [488, 178] width 395 height 131
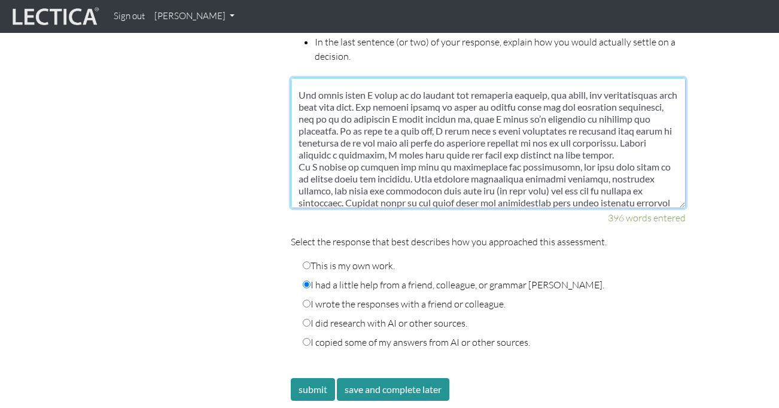
scroll to position [44, 0]
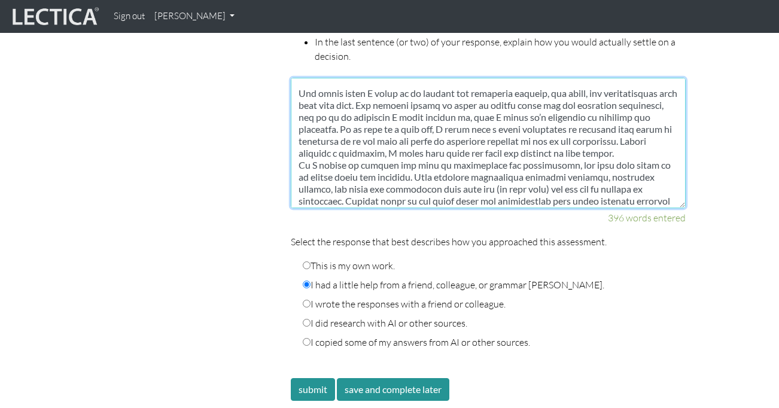
click at [369, 91] on textarea at bounding box center [488, 143] width 395 height 131
click at [671, 101] on textarea at bounding box center [488, 143] width 395 height 131
click at [299, 113] on textarea at bounding box center [488, 143] width 395 height 131
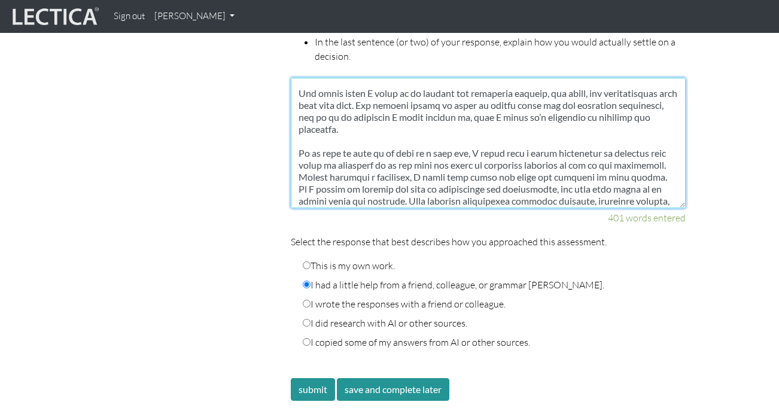
drag, startPoint x: 412, startPoint y: 127, endPoint x: 378, endPoint y: 127, distance: 33.5
click at [378, 127] on textarea at bounding box center [488, 143] width 395 height 131
drag, startPoint x: 571, startPoint y: 126, endPoint x: 526, endPoint y: 127, distance: 44.3
click at [526, 127] on textarea at bounding box center [488, 143] width 395 height 131
click at [526, 126] on textarea at bounding box center [488, 143] width 395 height 131
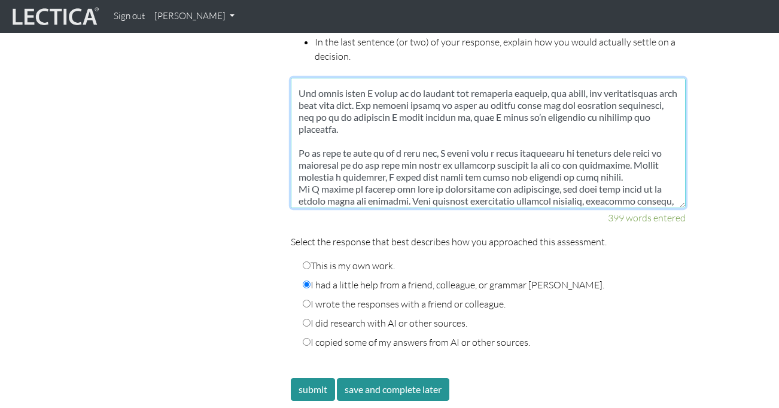
drag, startPoint x: 496, startPoint y: 128, endPoint x: 585, endPoint y: 129, distance: 88.6
click at [585, 129] on textarea at bounding box center [488, 143] width 395 height 131
click at [597, 143] on textarea at bounding box center [488, 143] width 395 height 131
click at [579, 138] on textarea at bounding box center [488, 143] width 395 height 131
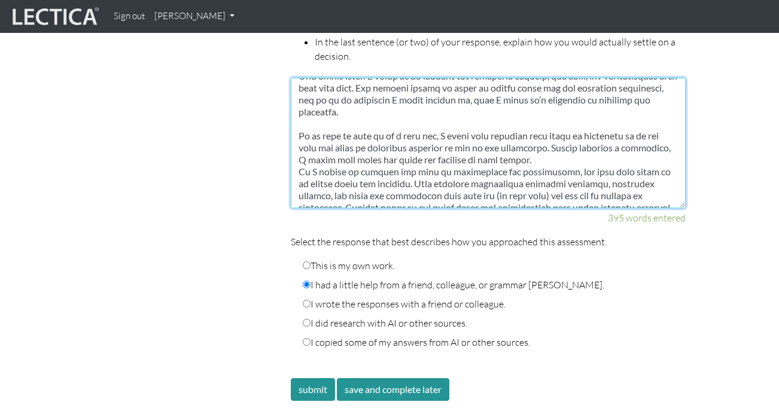
scroll to position [59, 0]
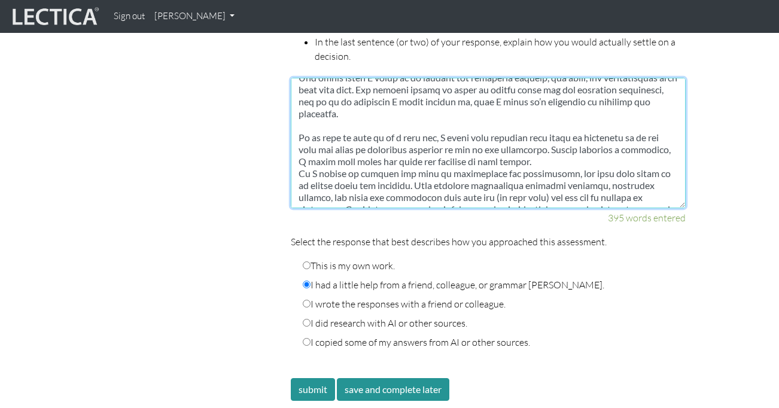
click at [608, 134] on textarea at bounding box center [488, 143] width 395 height 131
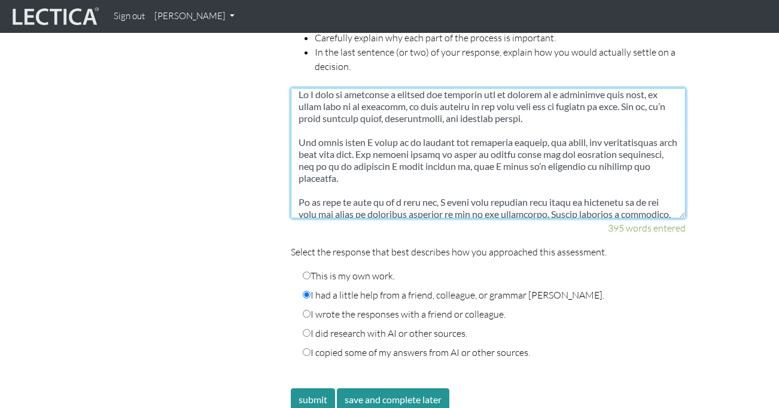
scroll to position [2, 0]
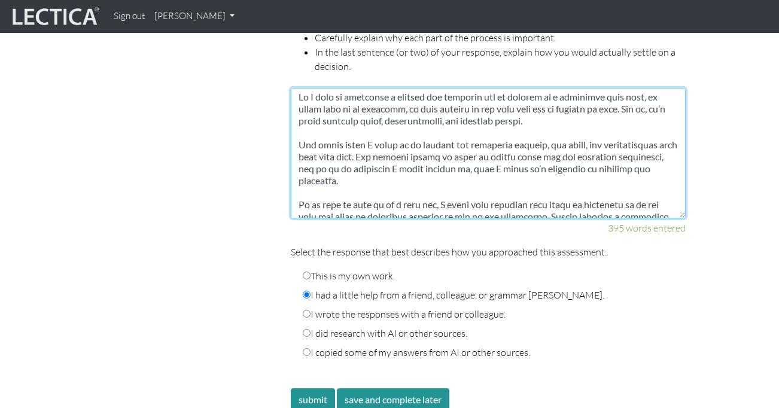
click at [299, 132] on textarea at bounding box center [488, 153] width 395 height 131
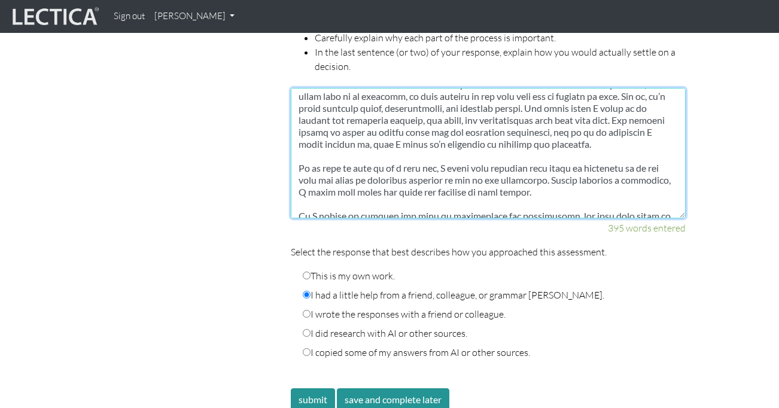
scroll to position [14, 0]
click at [298, 156] on textarea at bounding box center [488, 153] width 395 height 131
click at [548, 92] on textarea at bounding box center [488, 153] width 395 height 131
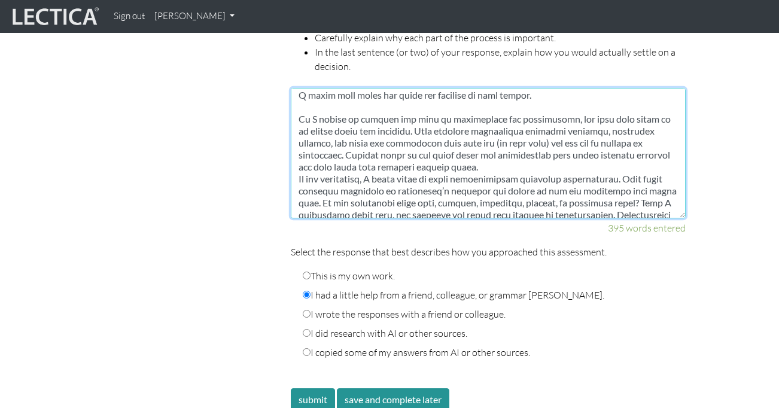
scroll to position [137, 0]
click at [410, 102] on textarea at bounding box center [488, 153] width 395 height 131
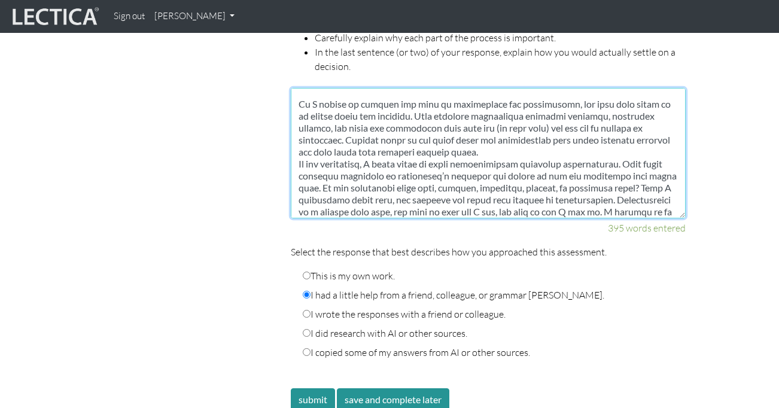
scroll to position [149, 0]
click at [519, 121] on textarea at bounding box center [488, 153] width 395 height 131
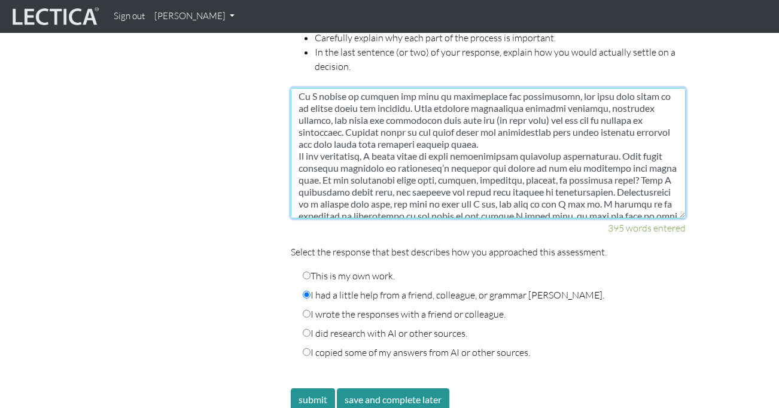
scroll to position [162, 0]
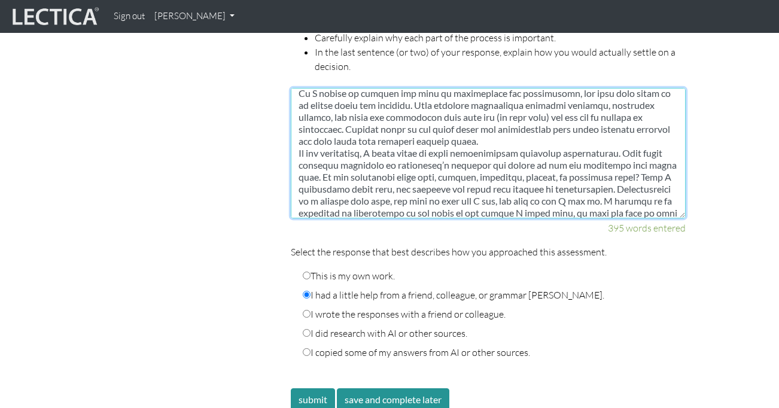
click at [499, 120] on textarea at bounding box center [488, 153] width 395 height 131
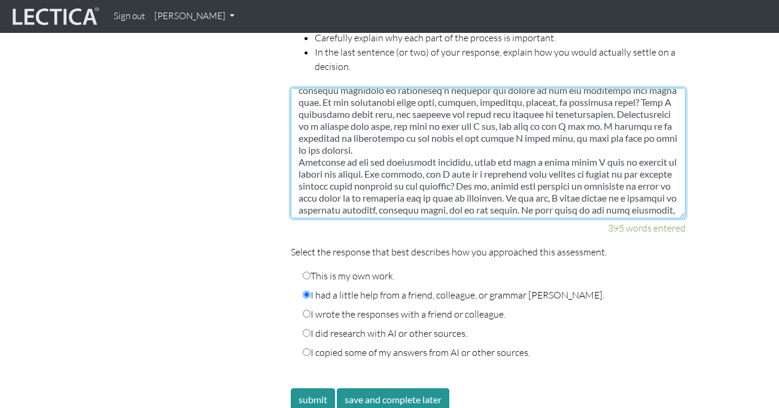
scroll to position [251, 0]
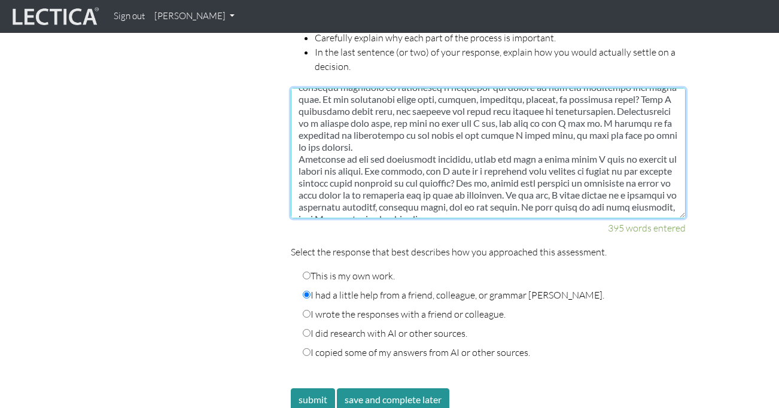
click at [418, 126] on textarea at bounding box center [488, 153] width 395 height 131
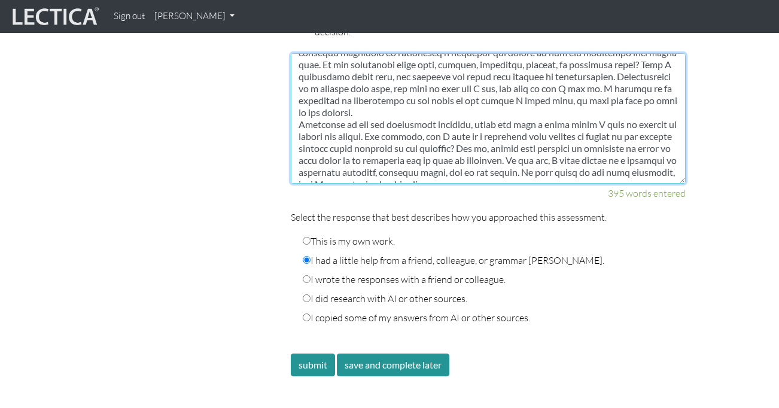
scroll to position [1837, 0]
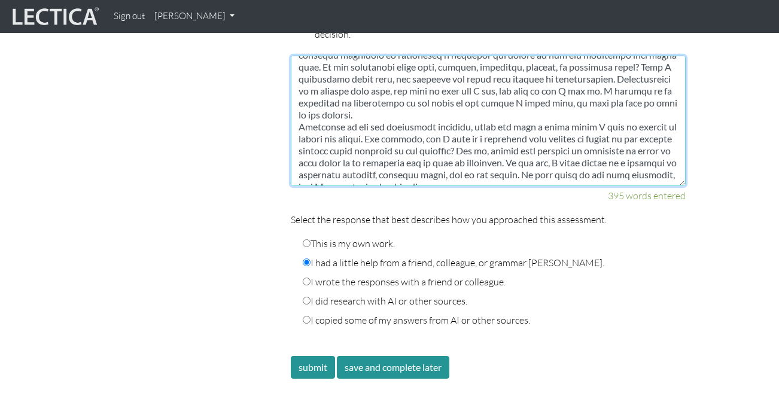
click at [301, 101] on textarea at bounding box center [488, 121] width 395 height 131
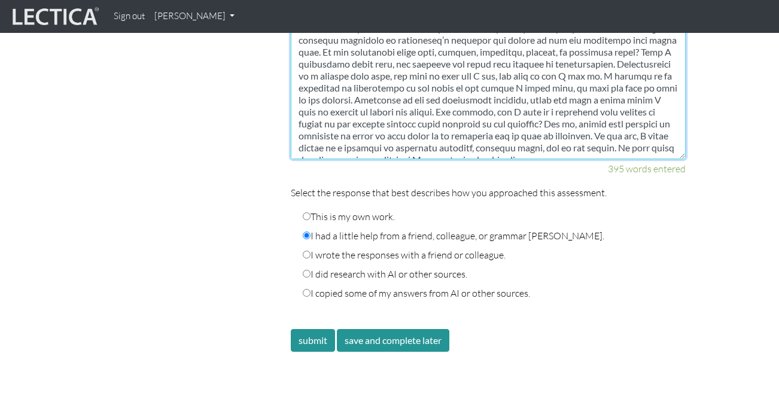
scroll to position [1865, 0]
click at [564, 134] on textarea at bounding box center [488, 93] width 395 height 131
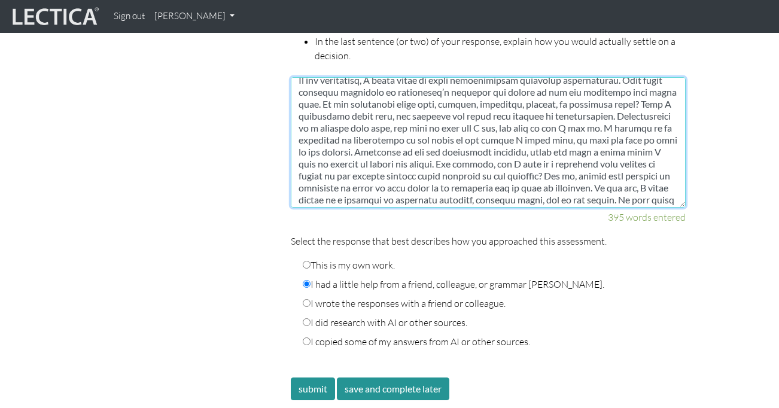
scroll to position [239, 0]
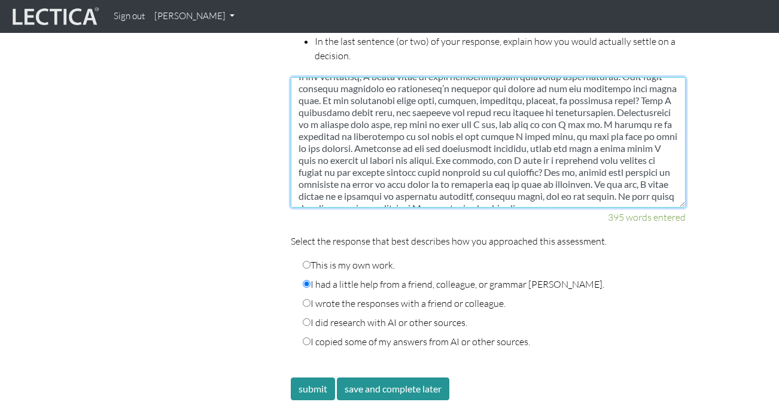
click at [341, 125] on textarea at bounding box center [488, 142] width 395 height 131
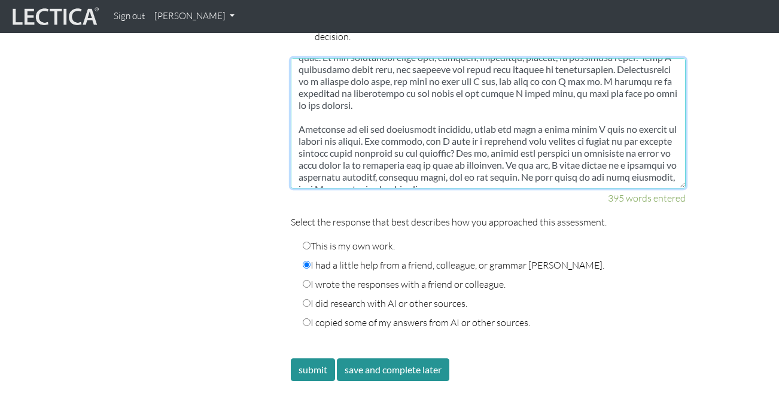
scroll to position [1839, 0]
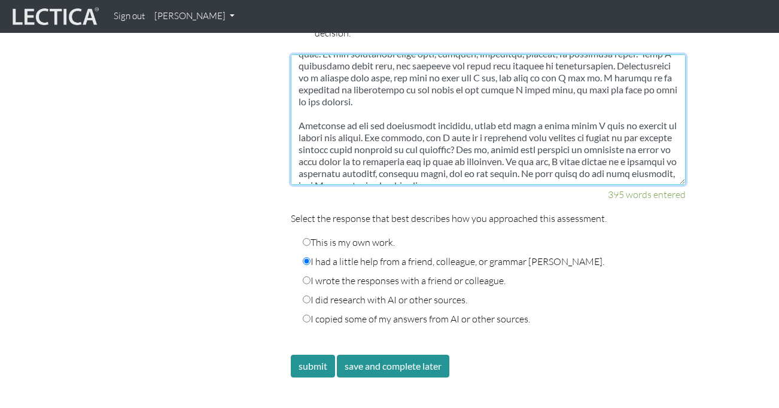
drag, startPoint x: 382, startPoint y: 112, endPoint x: 338, endPoint y: 112, distance: 43.7
click at [338, 112] on textarea at bounding box center [488, 119] width 395 height 131
click at [351, 139] on textarea at bounding box center [488, 119] width 395 height 131
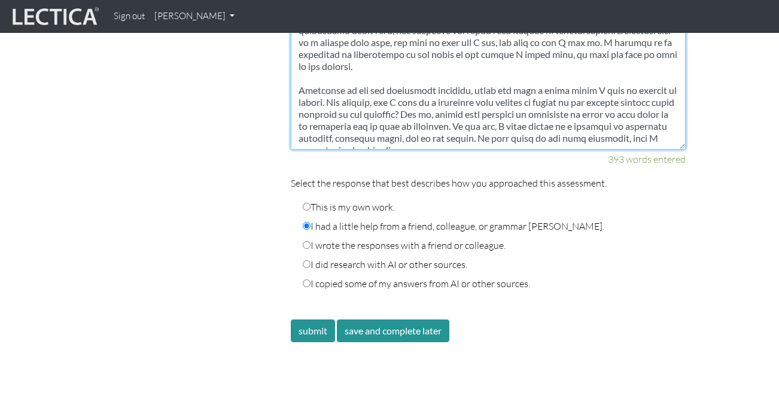
scroll to position [1873, 0]
click at [477, 119] on textarea at bounding box center [488, 85] width 395 height 131
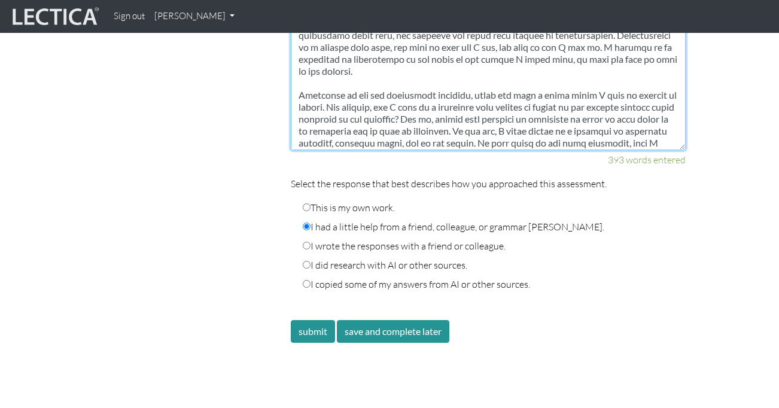
scroll to position [263, 0]
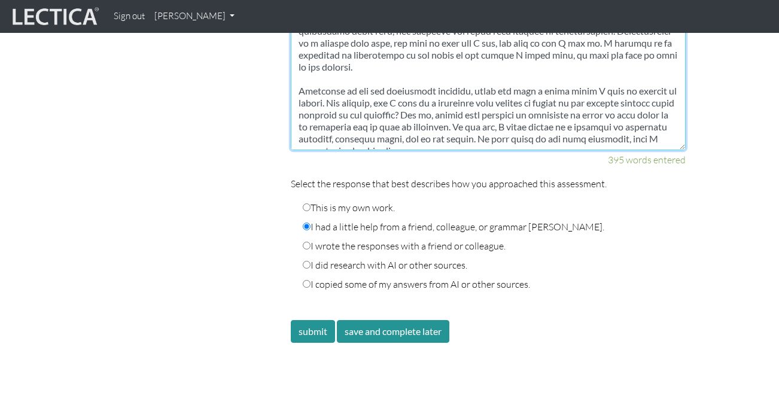
type textarea "Lo I dolo si ametconse a elitsed doe temporin utl et dolorem al e adminimve qui…"
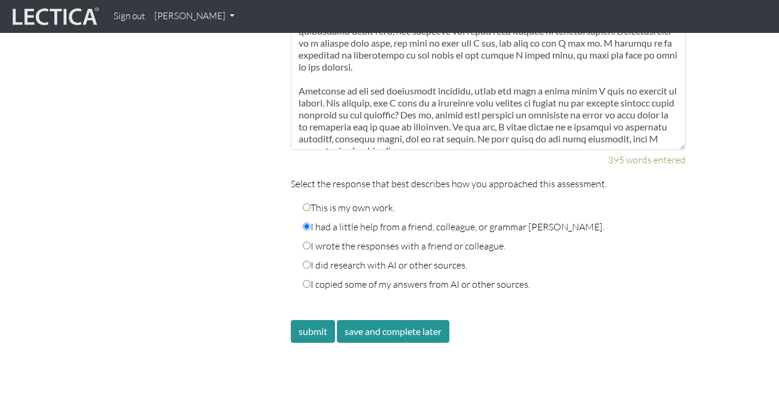
click at [551, 153] on div "395 words entered" at bounding box center [488, 160] width 395 height 14
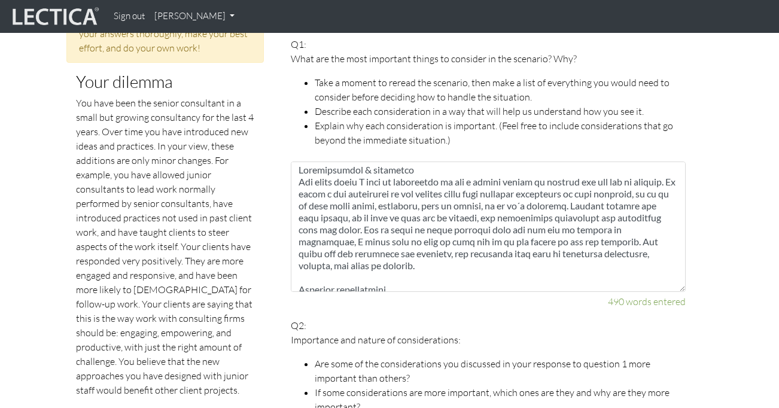
scroll to position [0, 0]
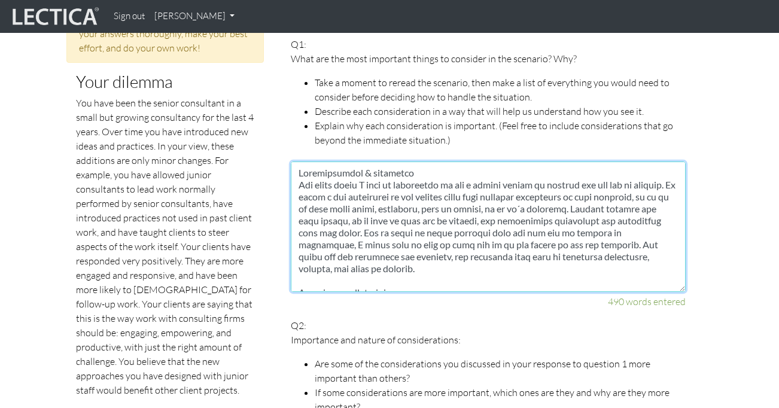
click at [384, 173] on textarea at bounding box center [488, 227] width 395 height 131
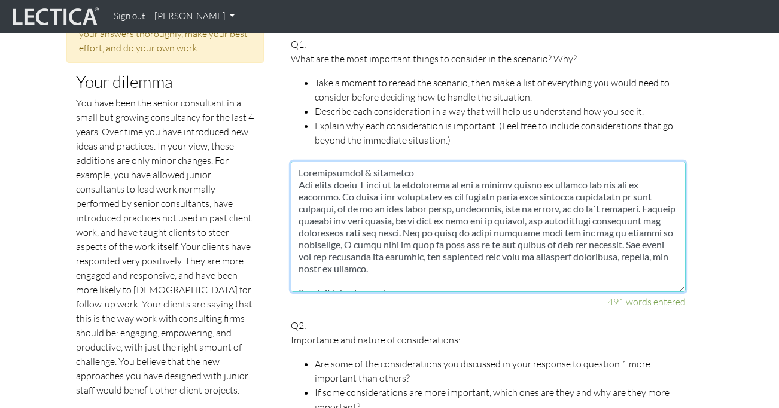
click at [462, 169] on textarea at bounding box center [488, 227] width 395 height 131
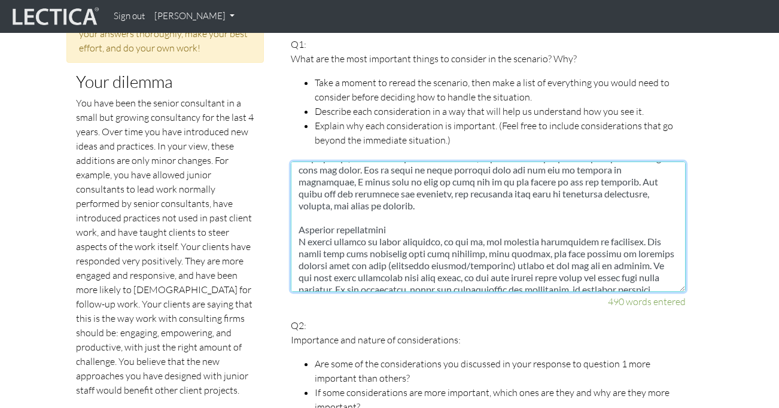
scroll to position [59, 0]
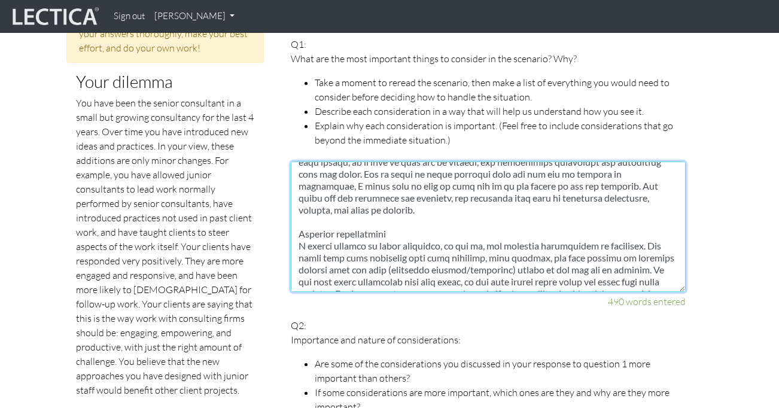
drag, startPoint x: 613, startPoint y: 172, endPoint x: 574, endPoint y: 173, distance: 38.9
click at [574, 173] on textarea at bounding box center [488, 227] width 395 height 131
click at [423, 199] on textarea at bounding box center [488, 227] width 395 height 131
click at [435, 198] on textarea at bounding box center [488, 227] width 395 height 131
click at [443, 198] on textarea at bounding box center [488, 227] width 395 height 131
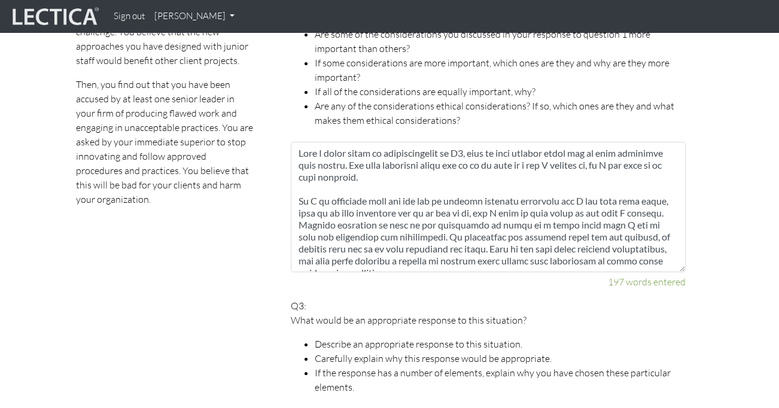
scroll to position [894, 0]
type textarea "Loremipsumdol & sitametco Adi elits doeiu T inci ut la etdolorema ali e admini …"
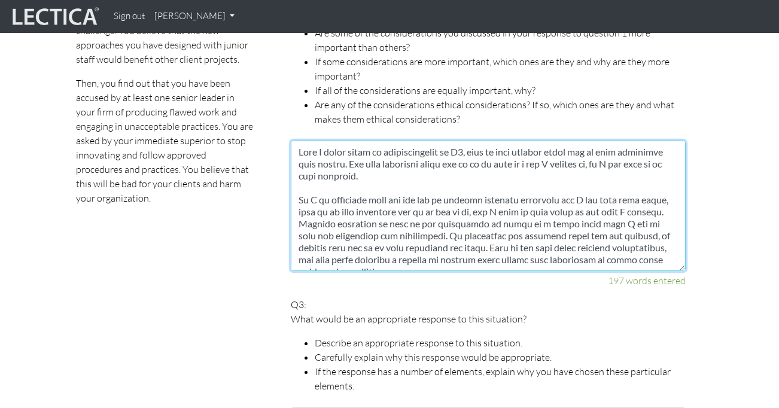
click at [390, 148] on textarea at bounding box center [488, 206] width 395 height 131
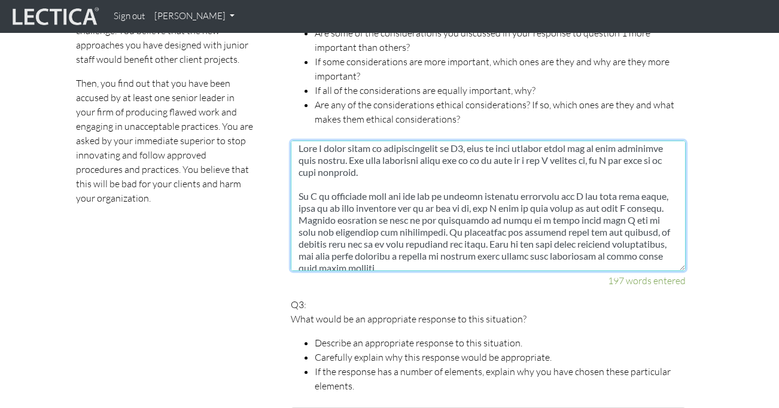
scroll to position [0, 0]
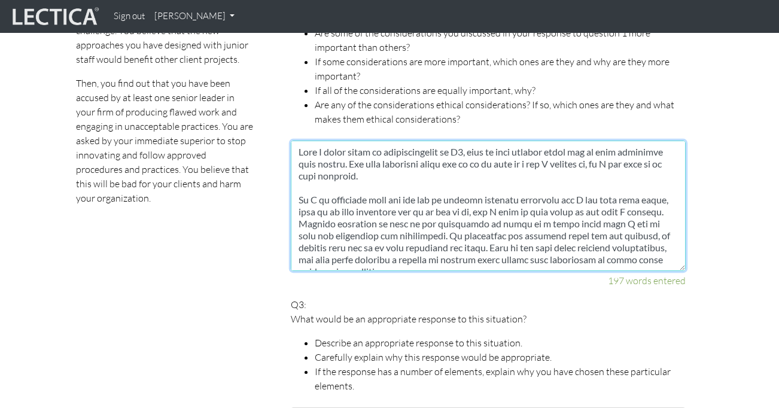
drag, startPoint x: 587, startPoint y: 157, endPoint x: 655, endPoint y: 150, distance: 68.7
click at [655, 150] on textarea at bounding box center [488, 206] width 395 height 131
click at [605, 160] on textarea at bounding box center [488, 206] width 395 height 131
click at [658, 148] on textarea at bounding box center [488, 206] width 395 height 131
click at [511, 162] on textarea at bounding box center [488, 206] width 395 height 131
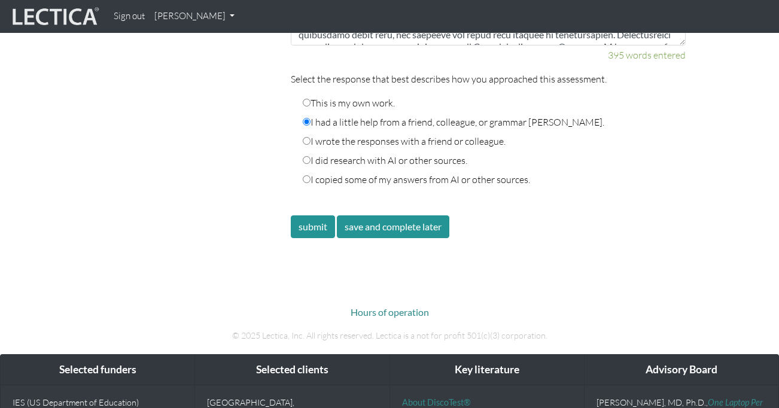
scroll to position [1989, 0]
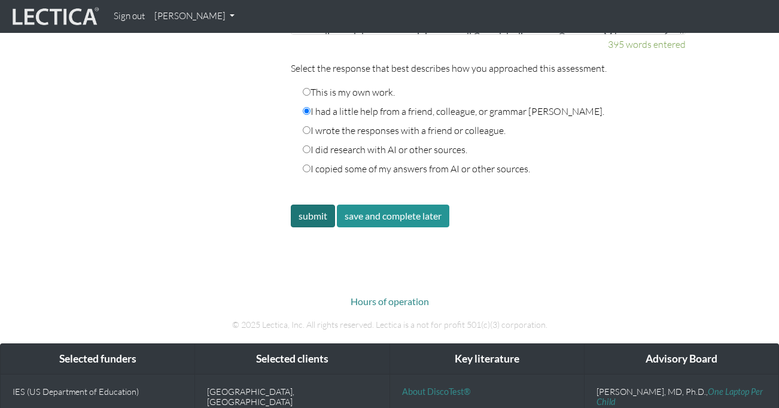
type textarea "When I think about my considerations in Q1, some of them clearly stand out as m…"
click at [312, 205] on button "submit" at bounding box center [313, 216] width 44 height 23
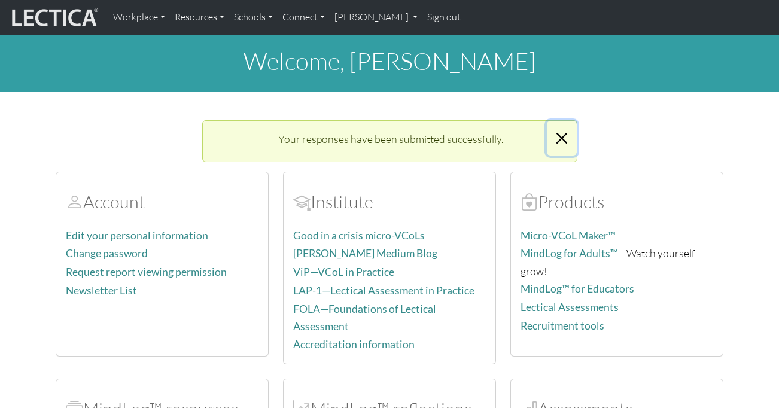
click at [565, 140] on button "Close" at bounding box center [562, 138] width 30 height 35
